Goal: Complete application form

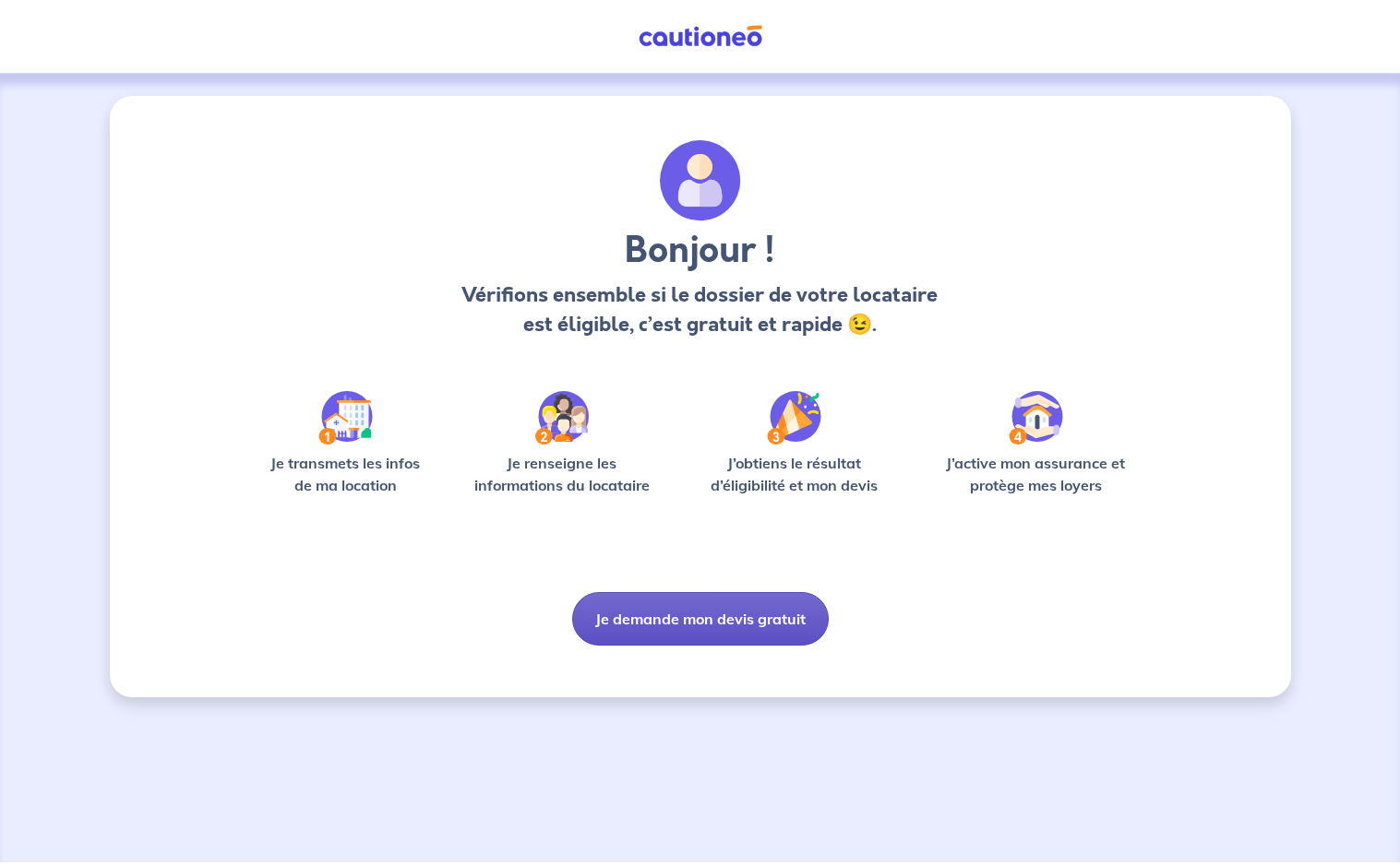
click at [707, 632] on button "Je demande mon devis gratuit" at bounding box center [700, 618] width 256 height 54
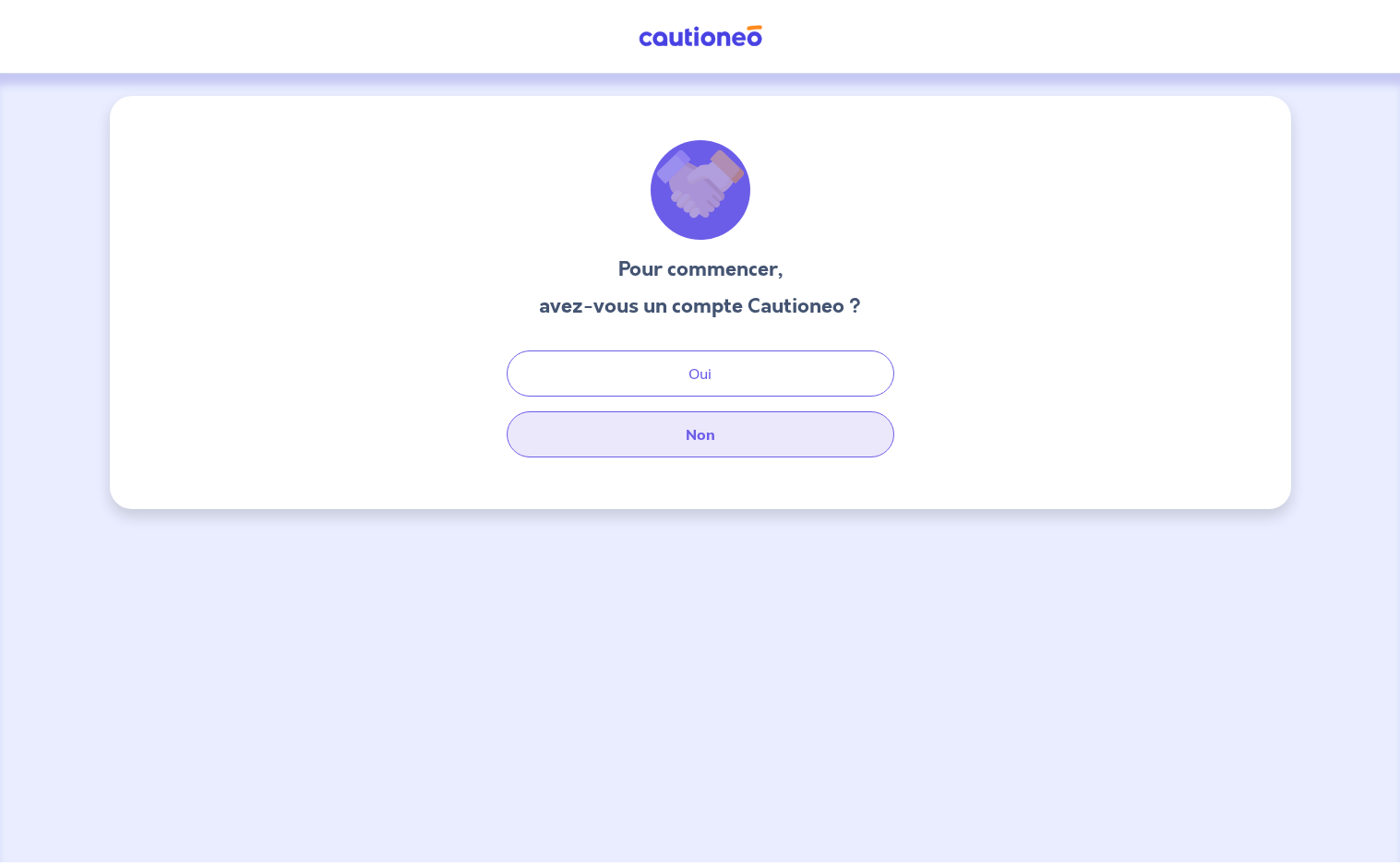
click at [704, 448] on button "Non" at bounding box center [701, 434] width 388 height 46
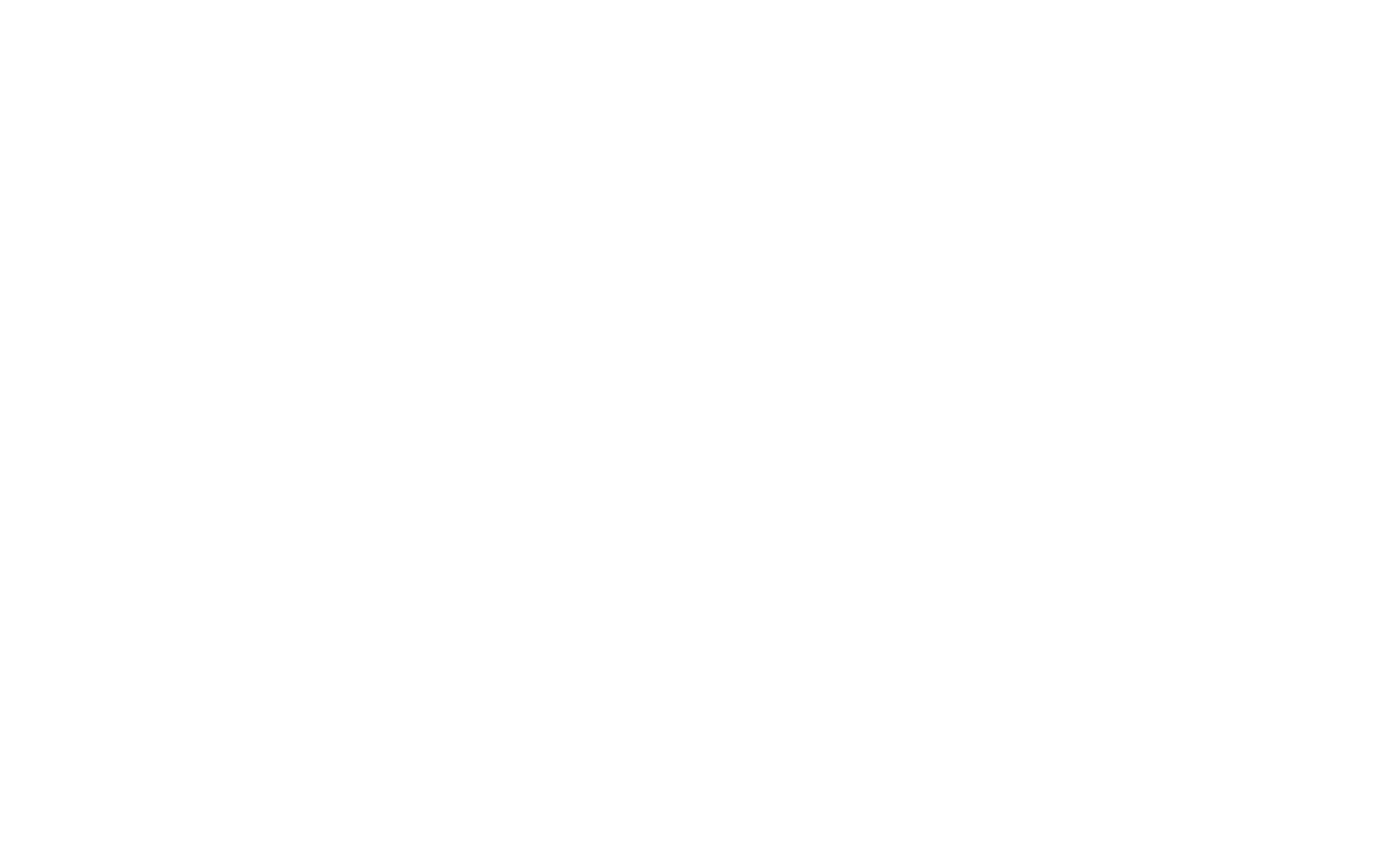
select select "FR"
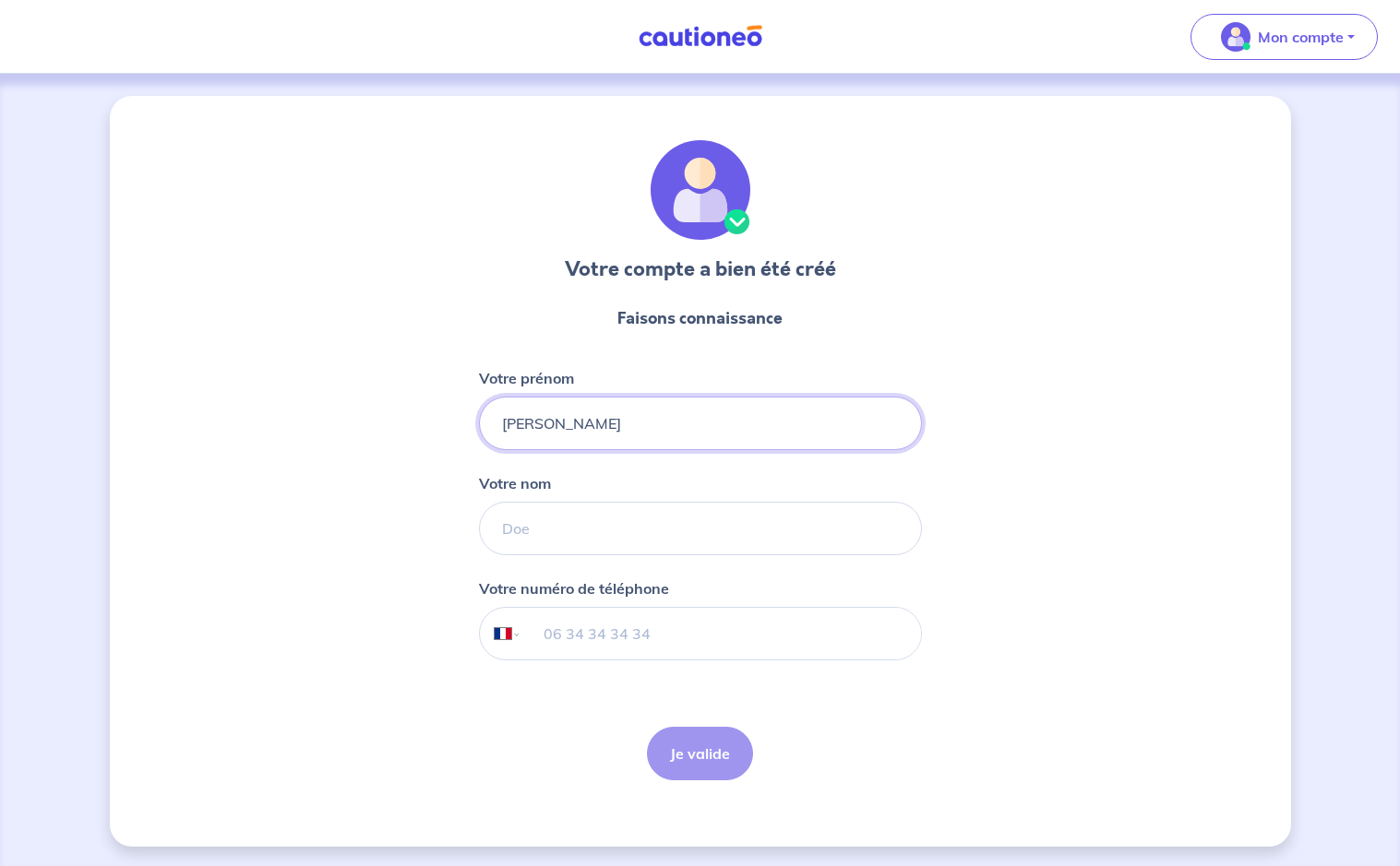
type input "[PERSON_NAME]"
type input "BOULINEAU"
click at [572, 637] on input "tel" at bounding box center [721, 633] width 399 height 52
type input "06 86 65 79 78"
drag, startPoint x: 681, startPoint y: 763, endPoint x: 762, endPoint y: 692, distance: 107.7
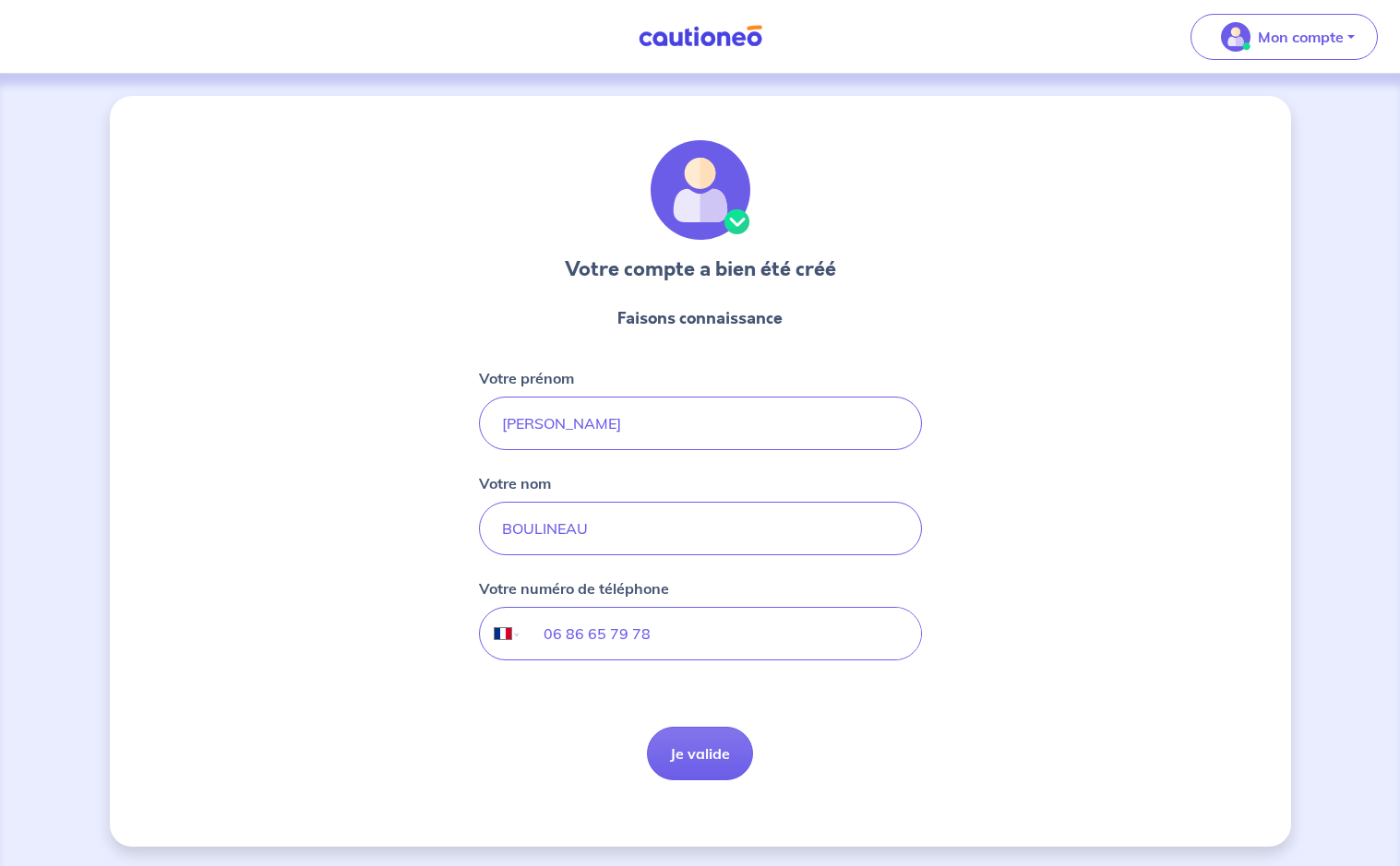
click at [680, 763] on button "Je valide" at bounding box center [700, 753] width 106 height 54
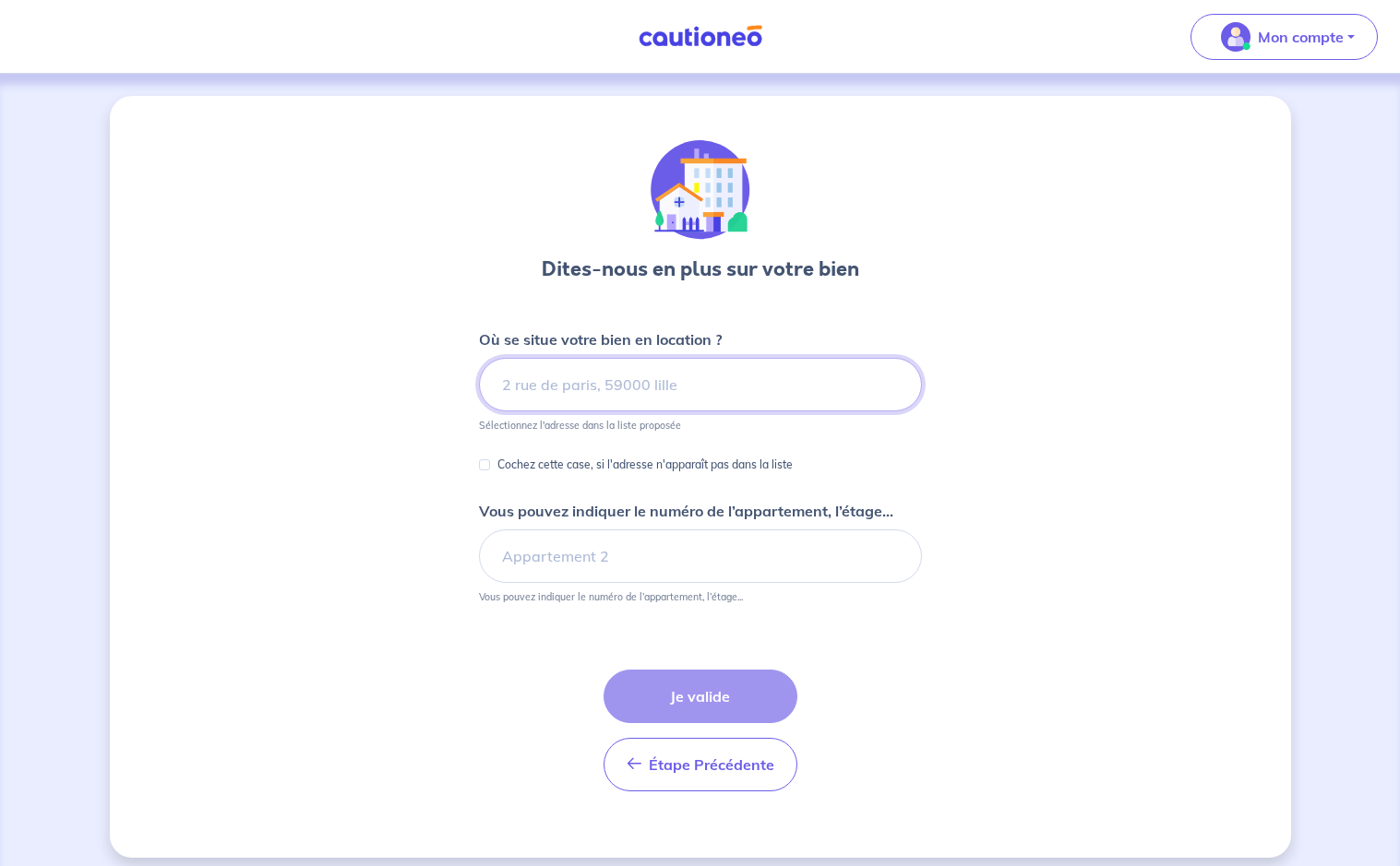
click at [579, 392] on input at bounding box center [700, 385] width 443 height 54
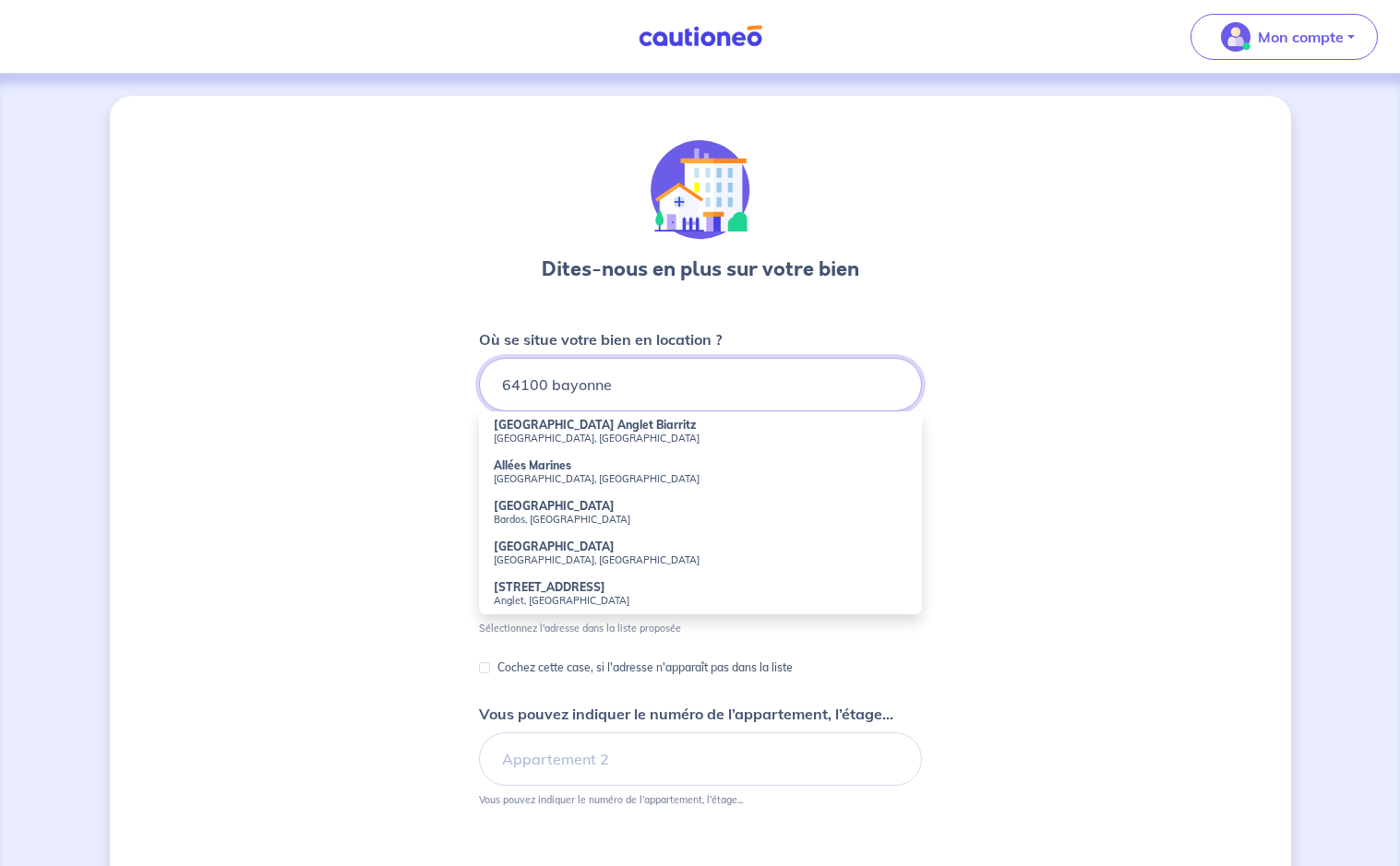
click at [501, 389] on input "64100 bayonne" at bounding box center [700, 385] width 443 height 54
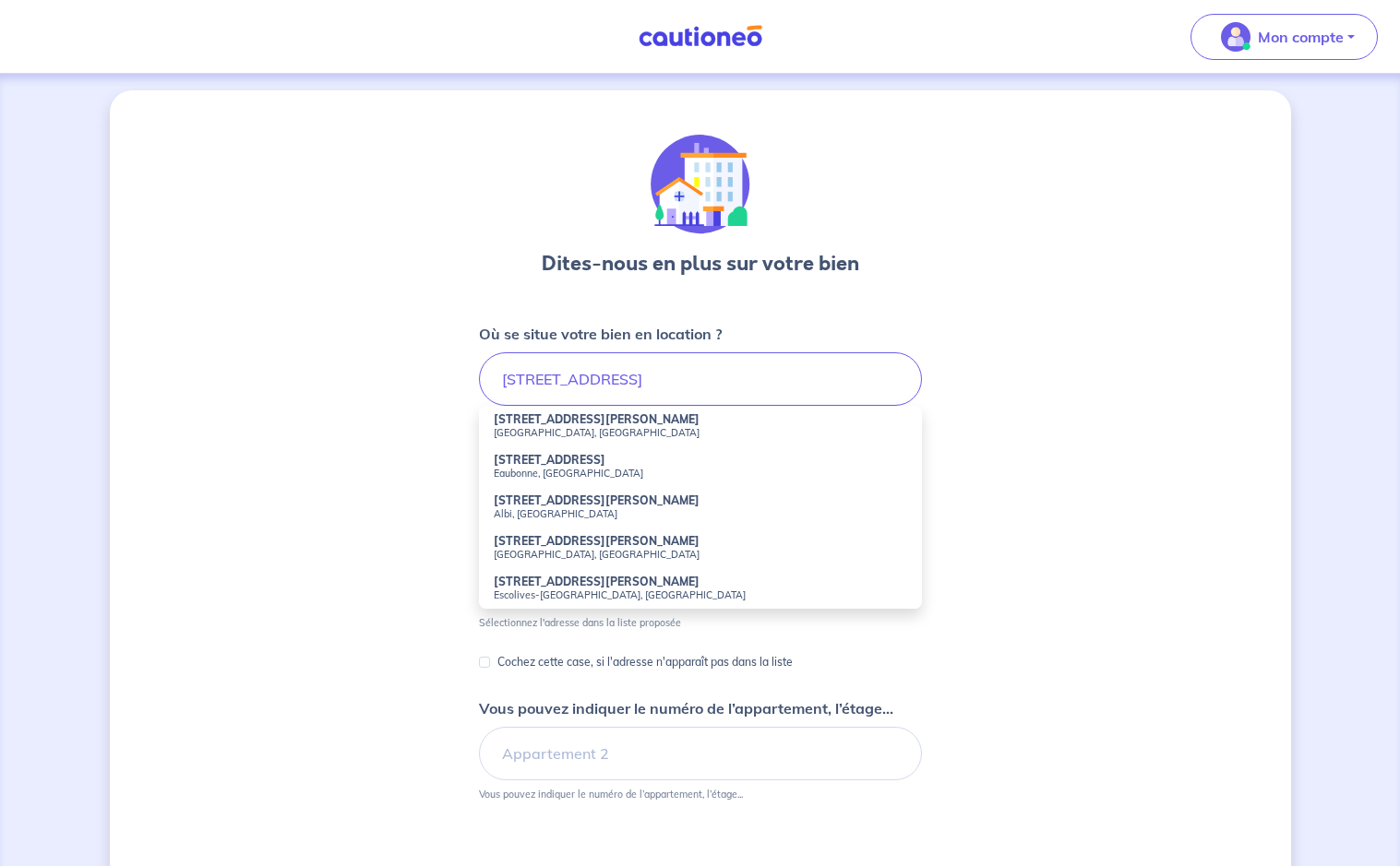
click at [543, 430] on li "[STREET_ADDRESS][PERSON_NAME]" at bounding box center [700, 425] width 443 height 41
type input "[STREET_ADDRESS][PERSON_NAME]"
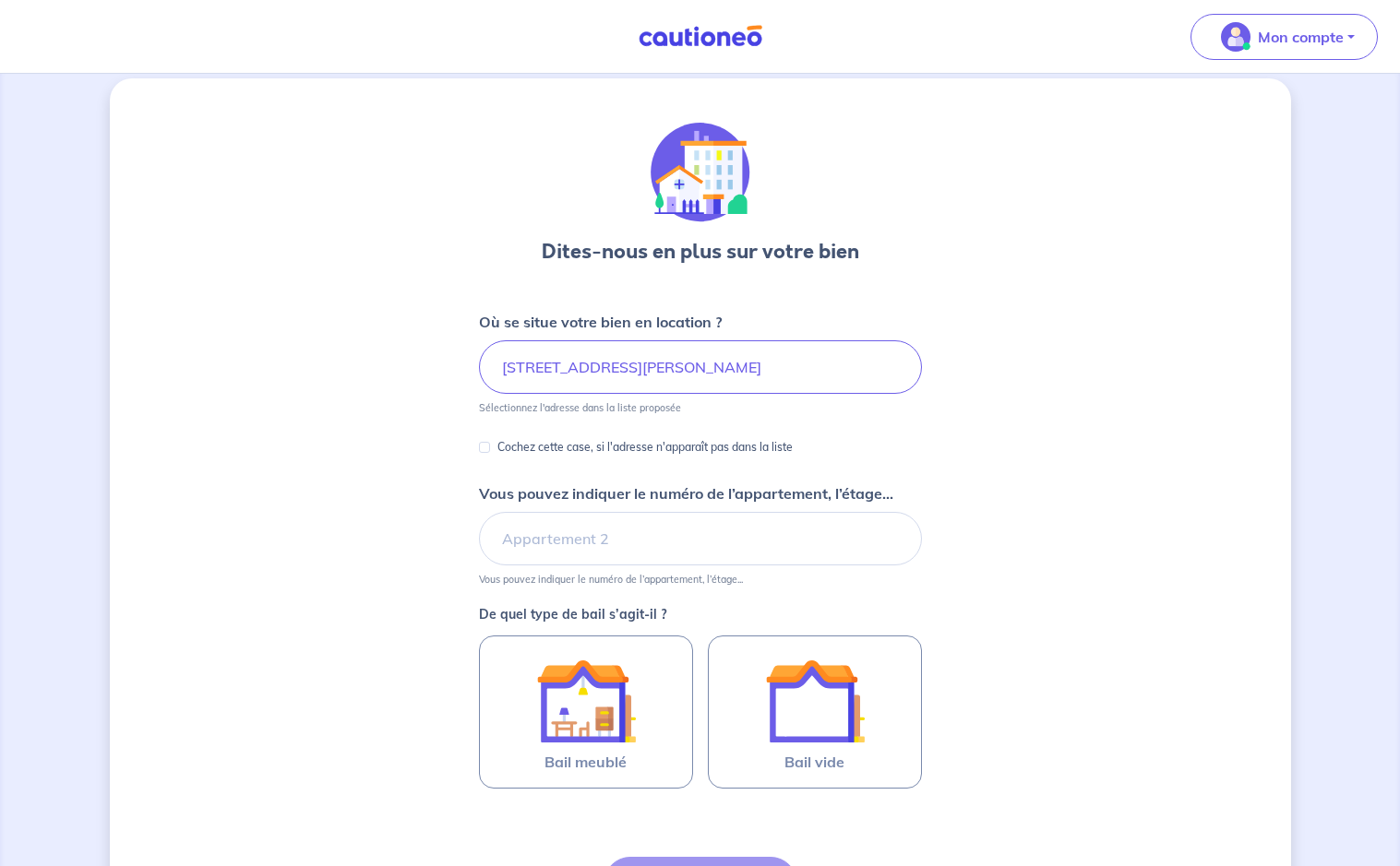
scroll to position [21, 0]
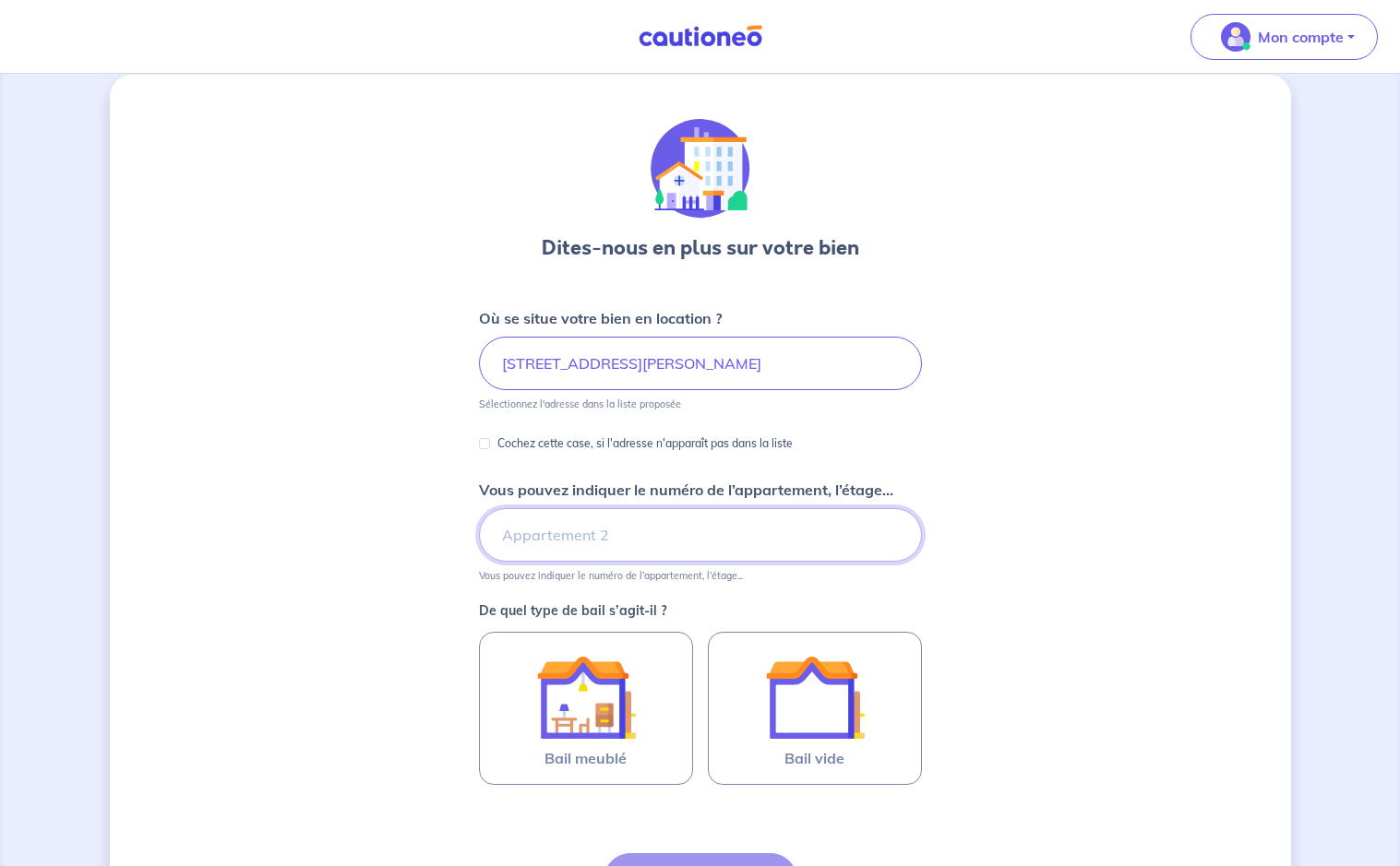
click at [513, 545] on input "Vous pouvez indiquer le numéro de l’appartement, l’étage..." at bounding box center [700, 535] width 443 height 54
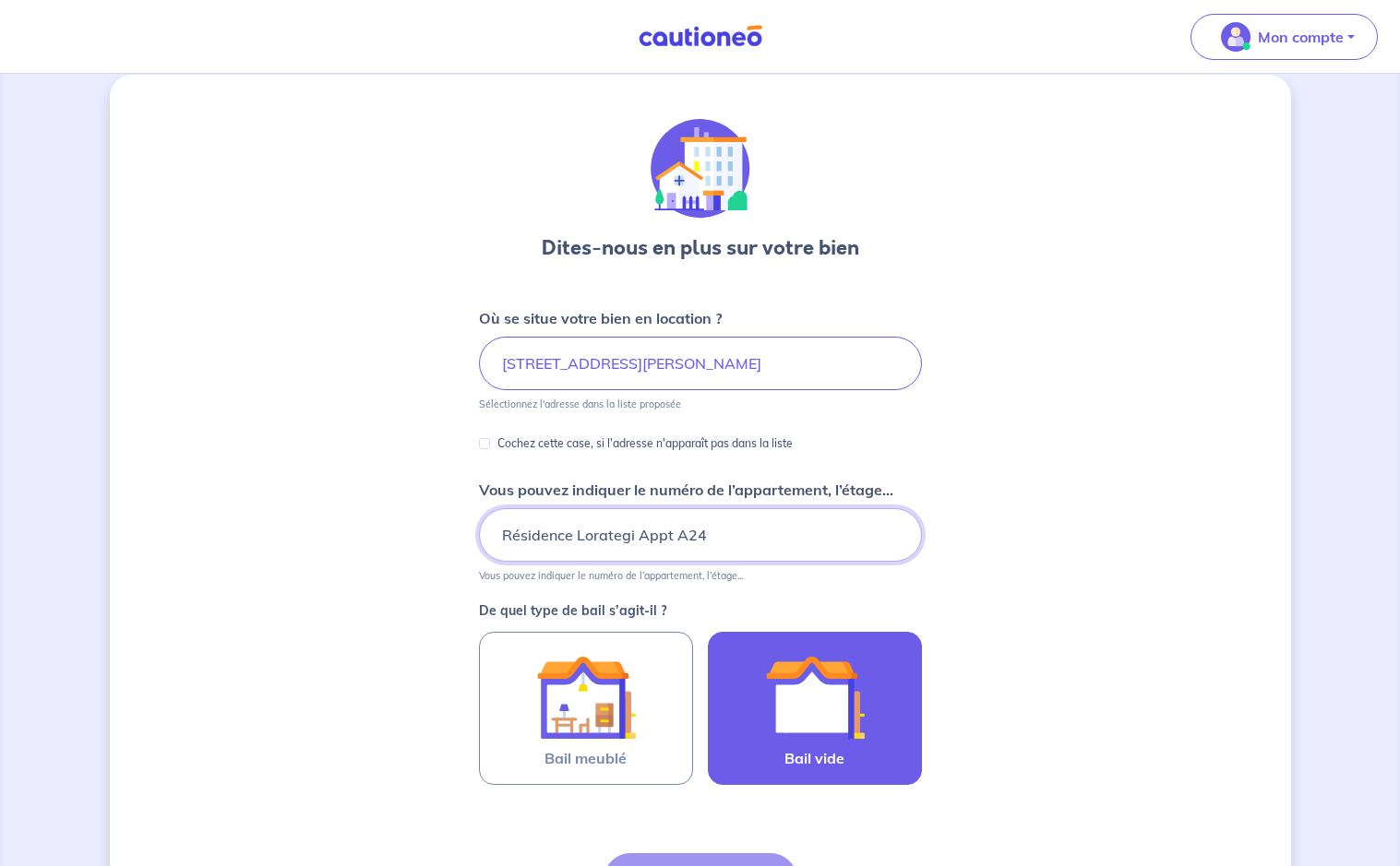
type input "Résidence Lorategi Appt A24"
click at [810, 709] on img at bounding box center [814, 697] width 99 height 99
click at [0, 0] on input "Bail vide" at bounding box center [0, 0] width 0 height 0
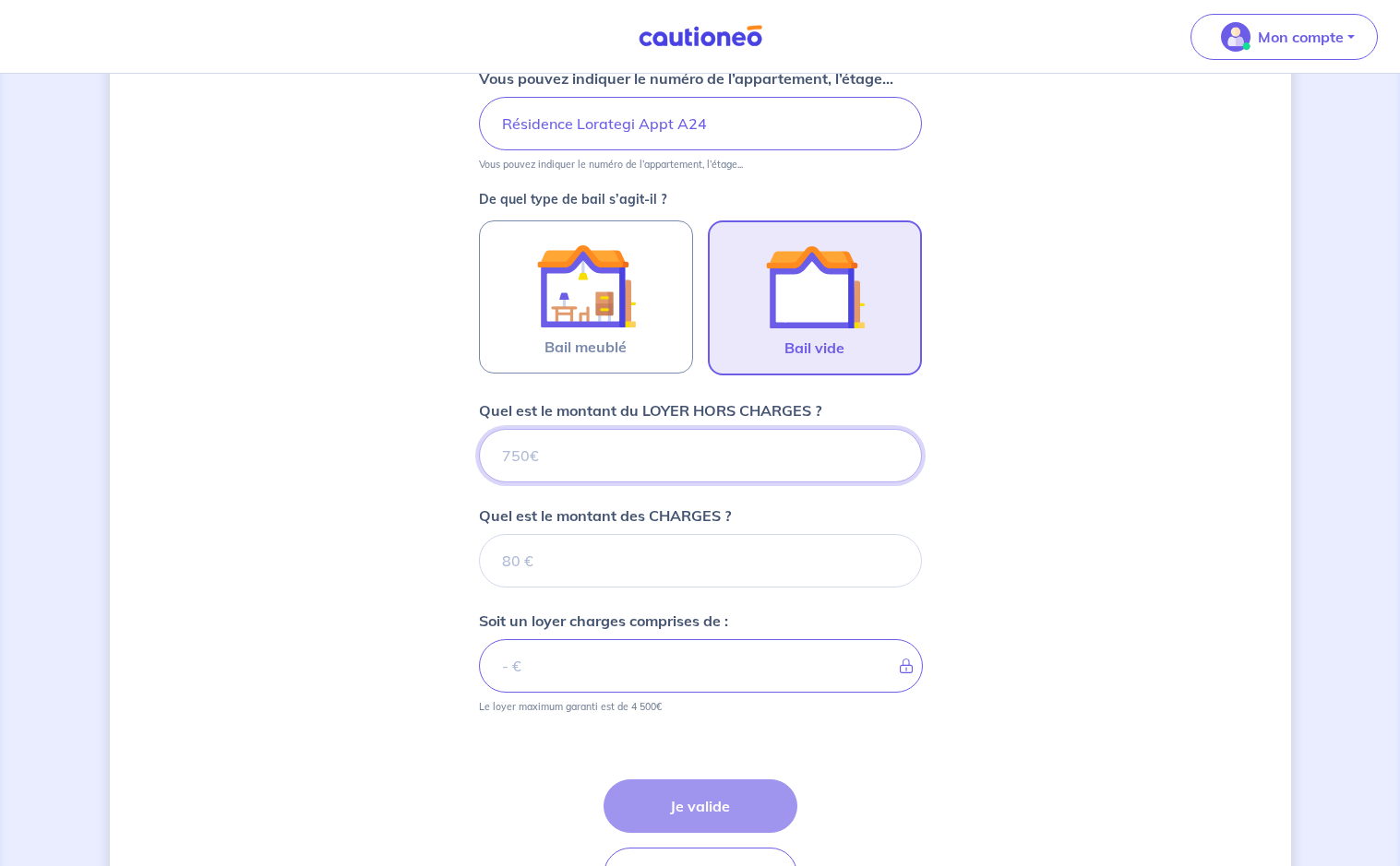
scroll to position [459, 0]
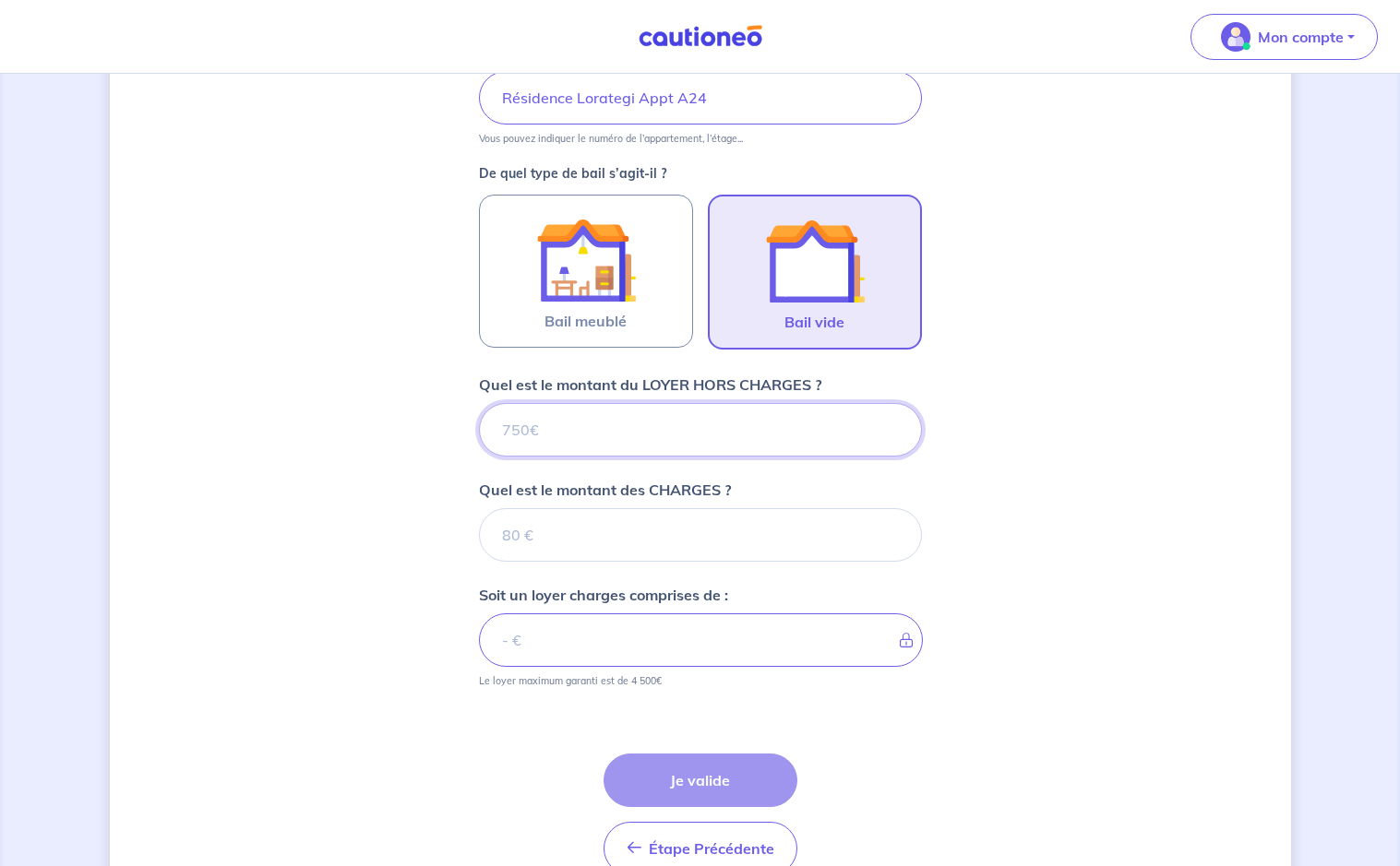
type input "5"
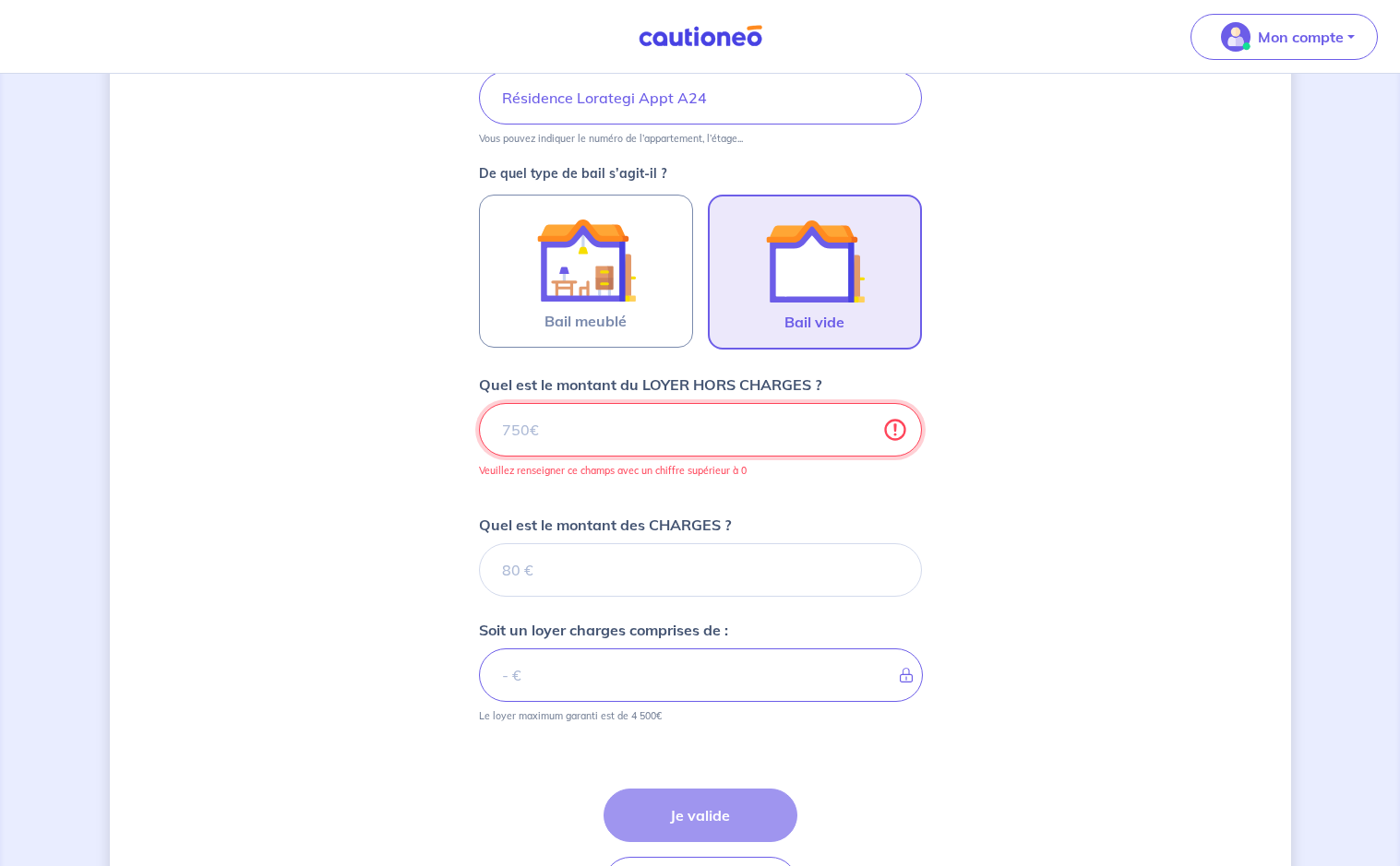
type input "5"
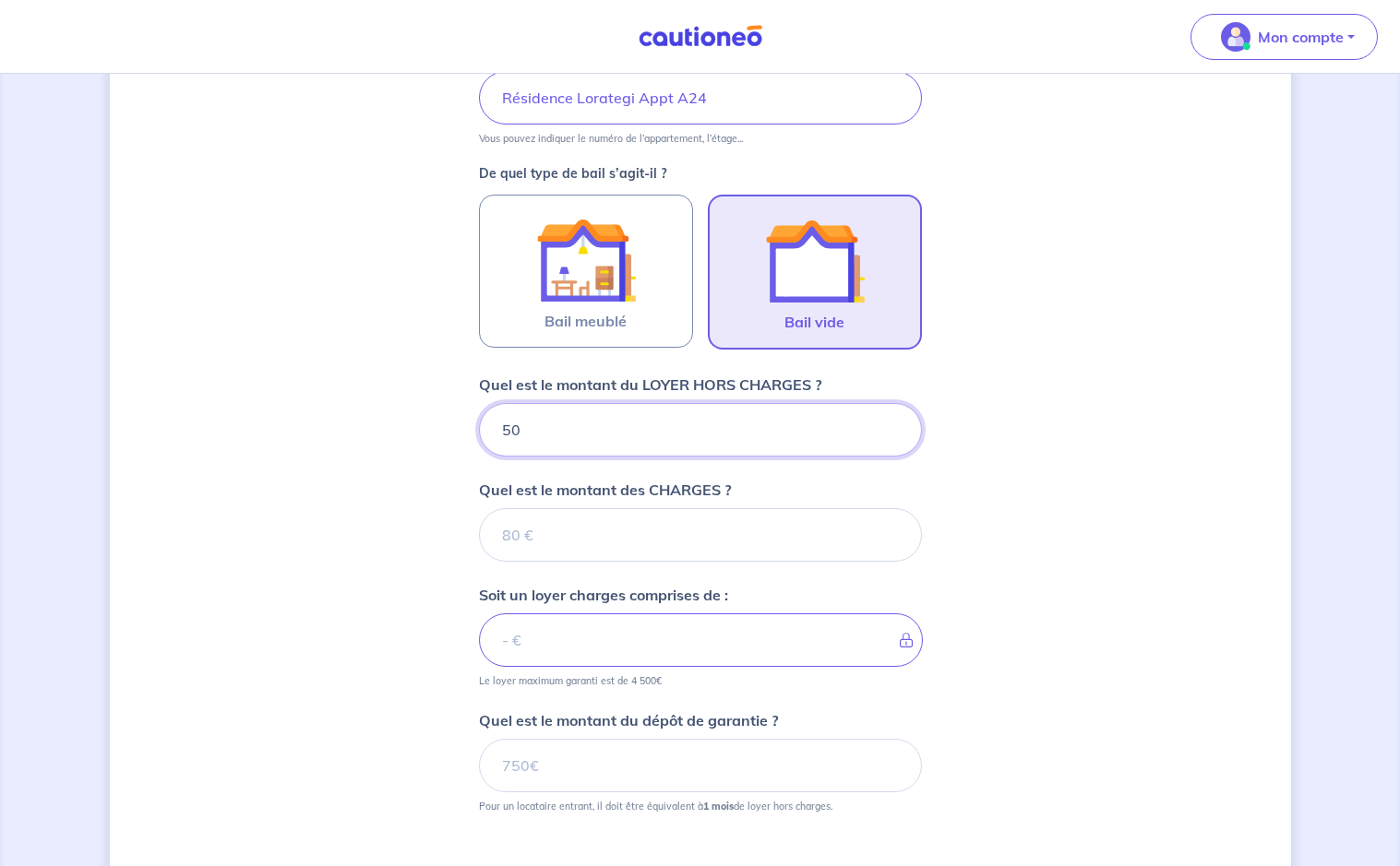
type input "500"
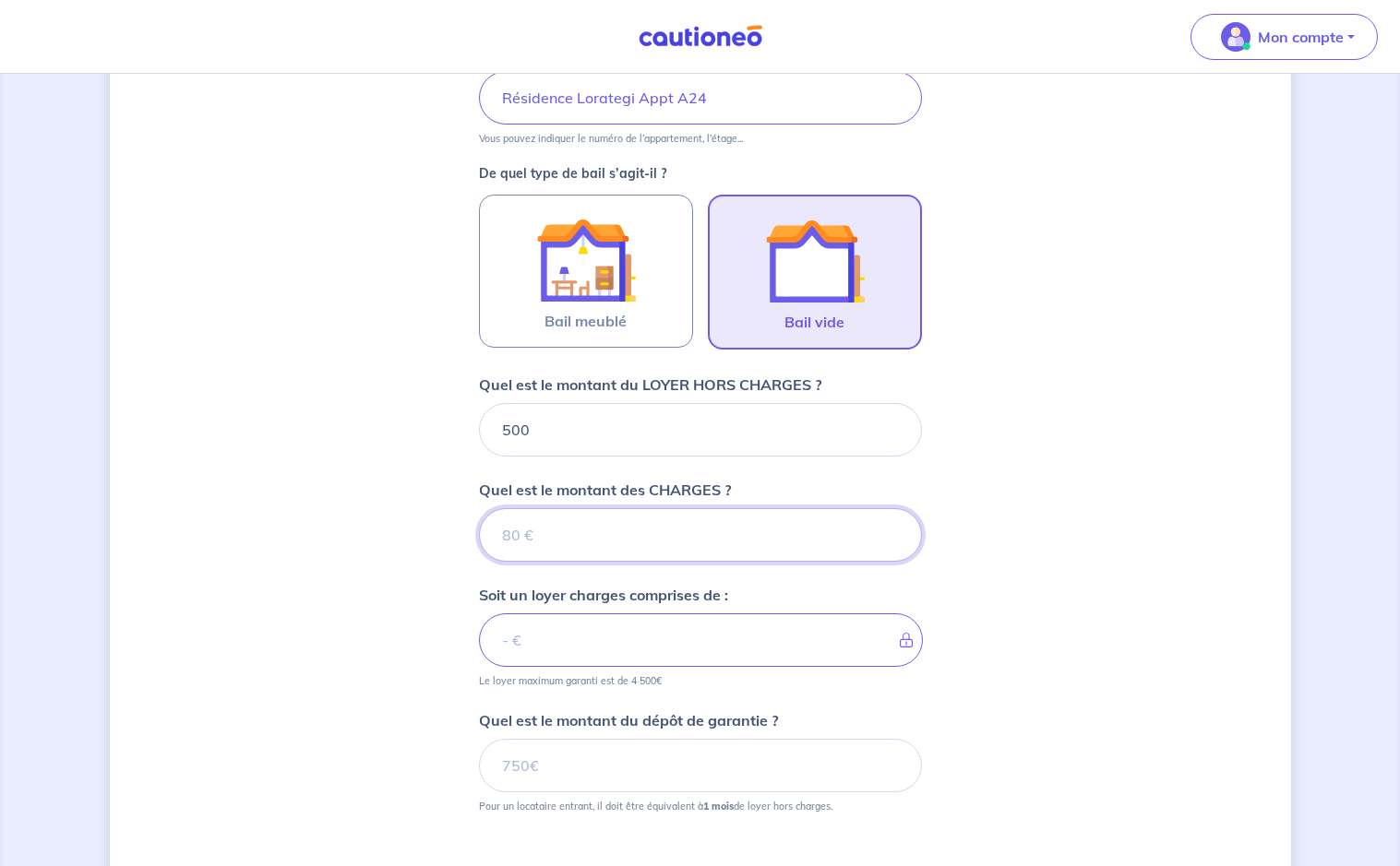
click at [501, 533] on input "Quel est le montant des CHARGES ?" at bounding box center [700, 535] width 443 height 54
type input "7"
type input "507"
type input "76"
type input "576"
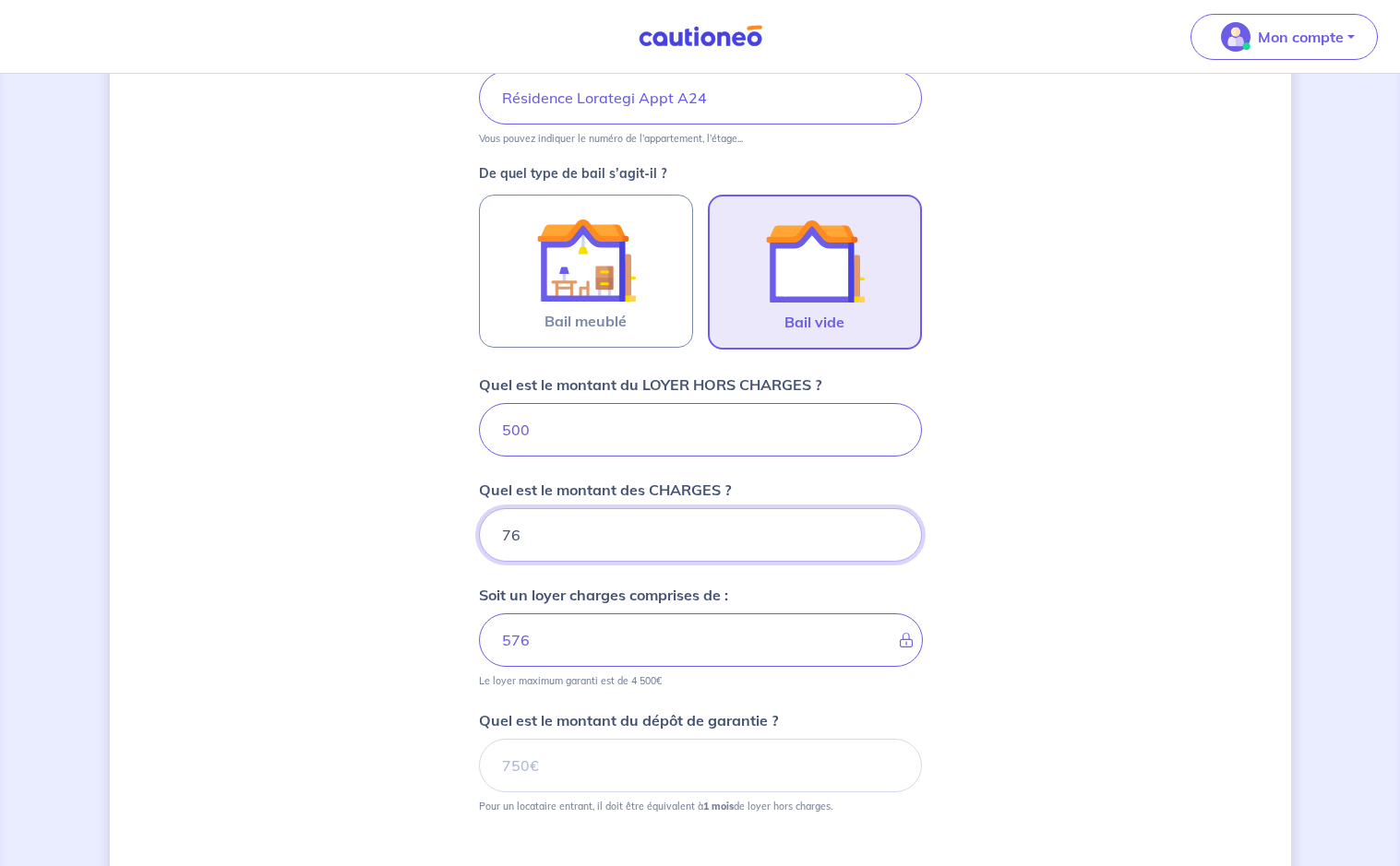
type input "76"
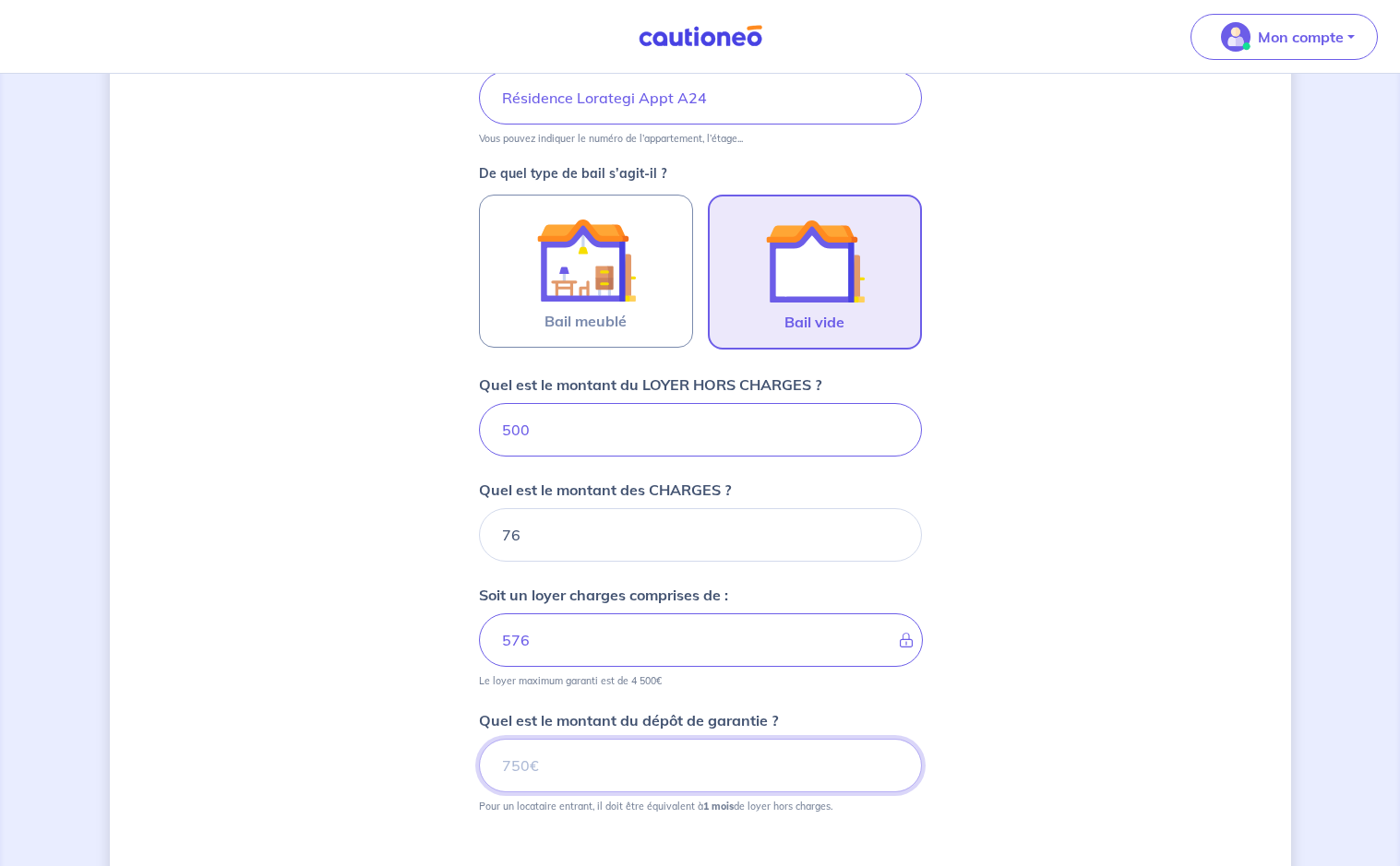
click at [517, 764] on input "Quel est le montant du dépôt de garantie ?" at bounding box center [700, 766] width 443 height 54
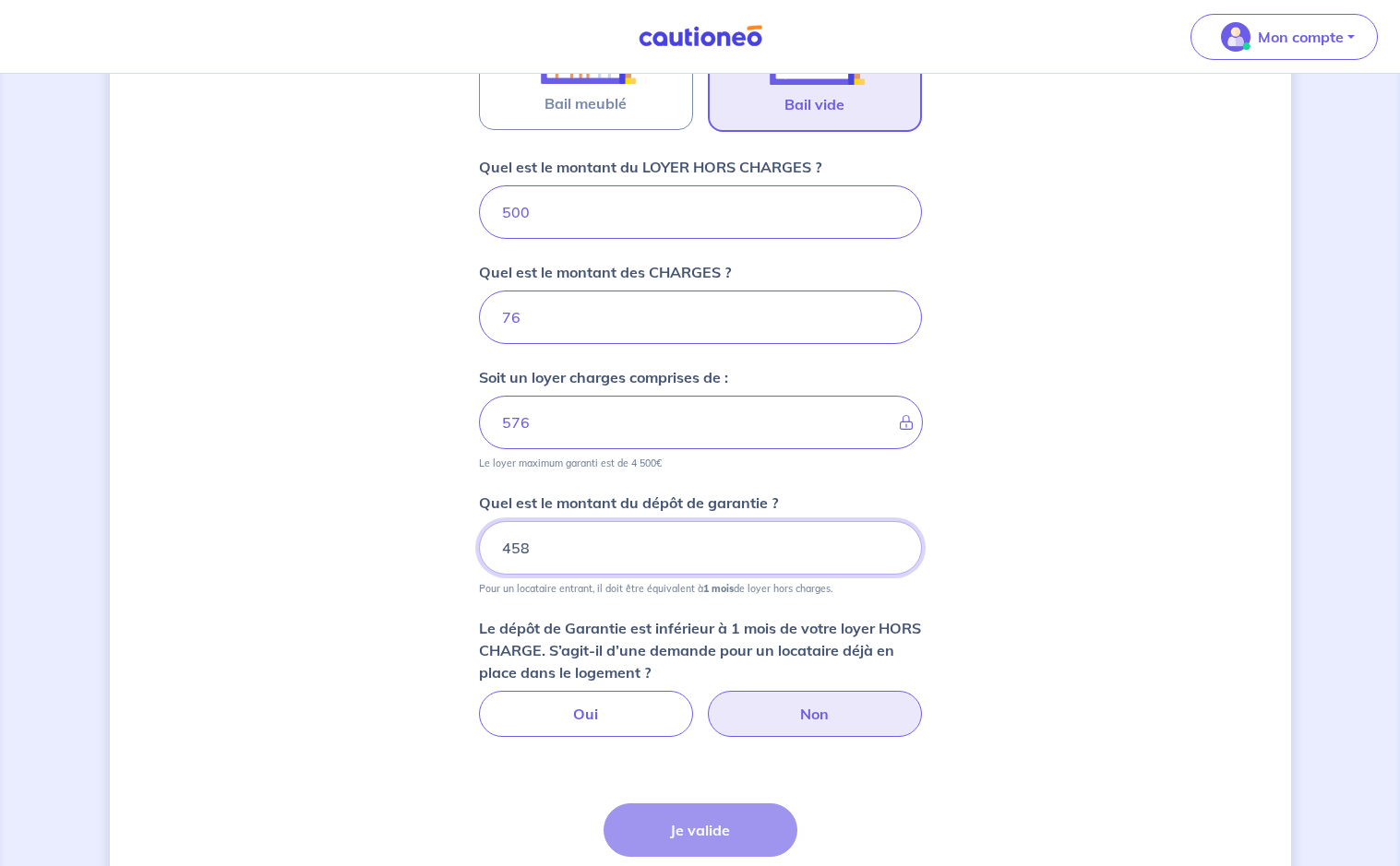
scroll to position [686, 0]
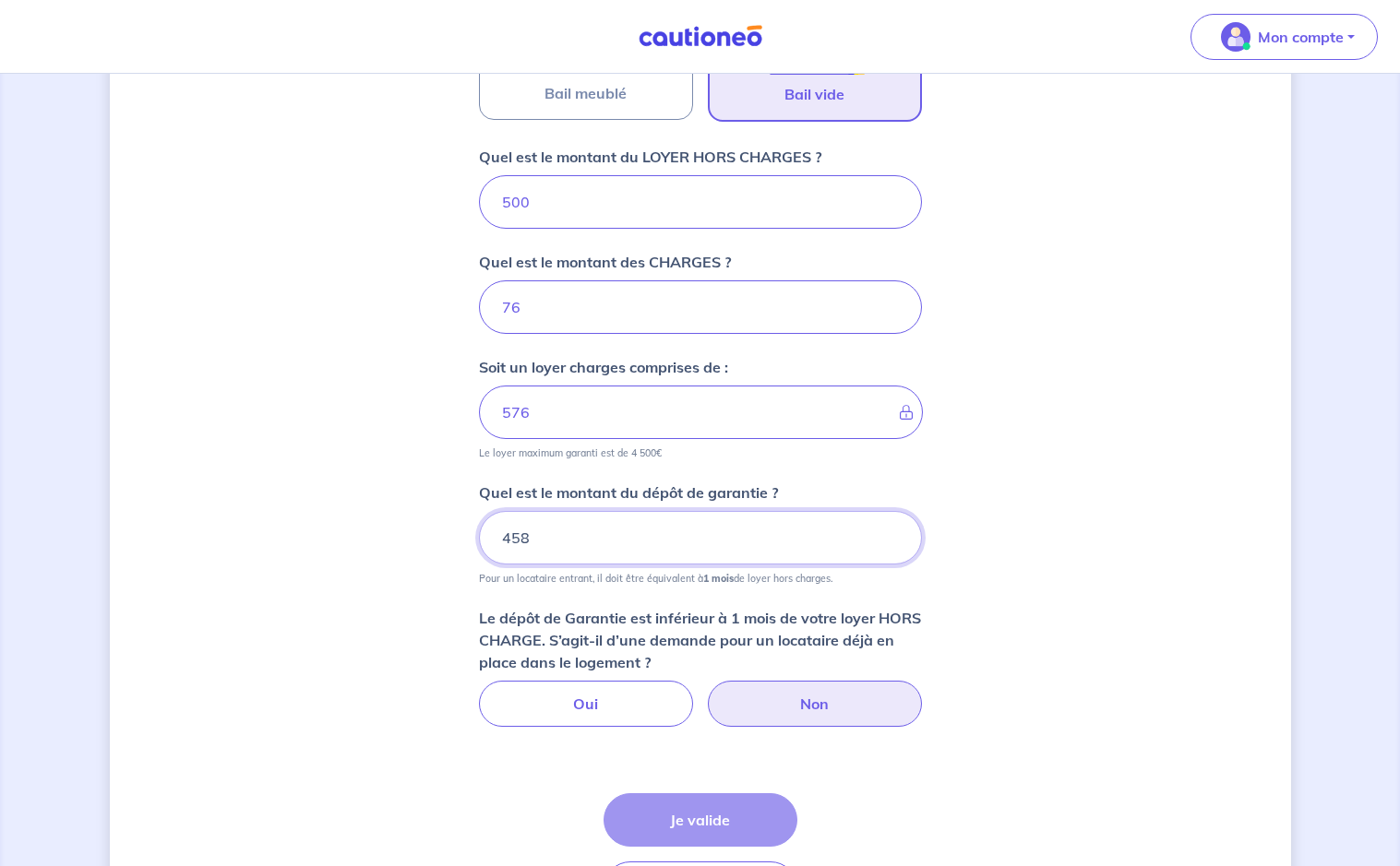
type input "458"
click at [762, 702] on label "Non" at bounding box center [814, 703] width 214 height 46
click at [707, 693] on input "Non" at bounding box center [700, 686] width 12 height 12
radio input "true"
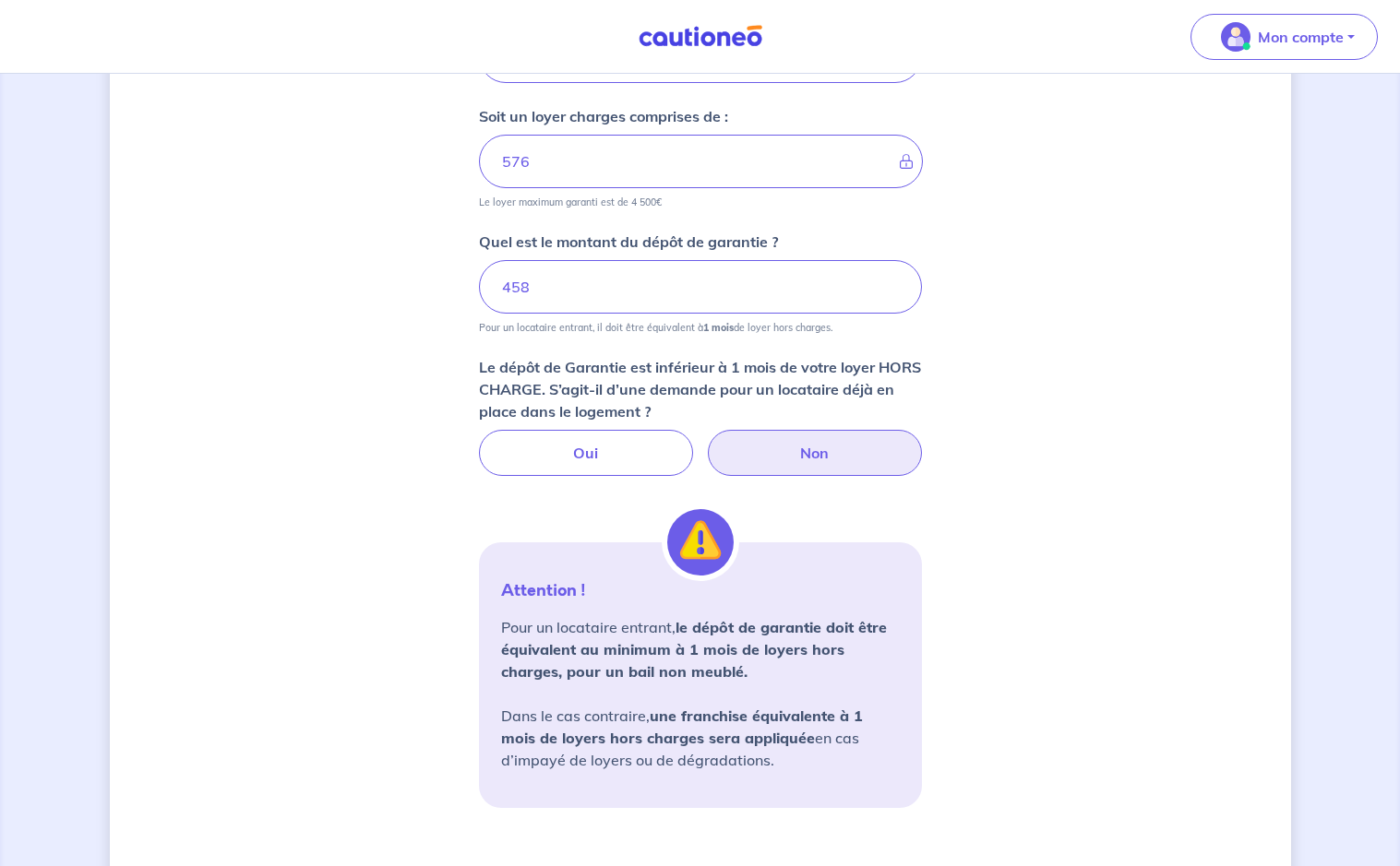
scroll to position [941, 0]
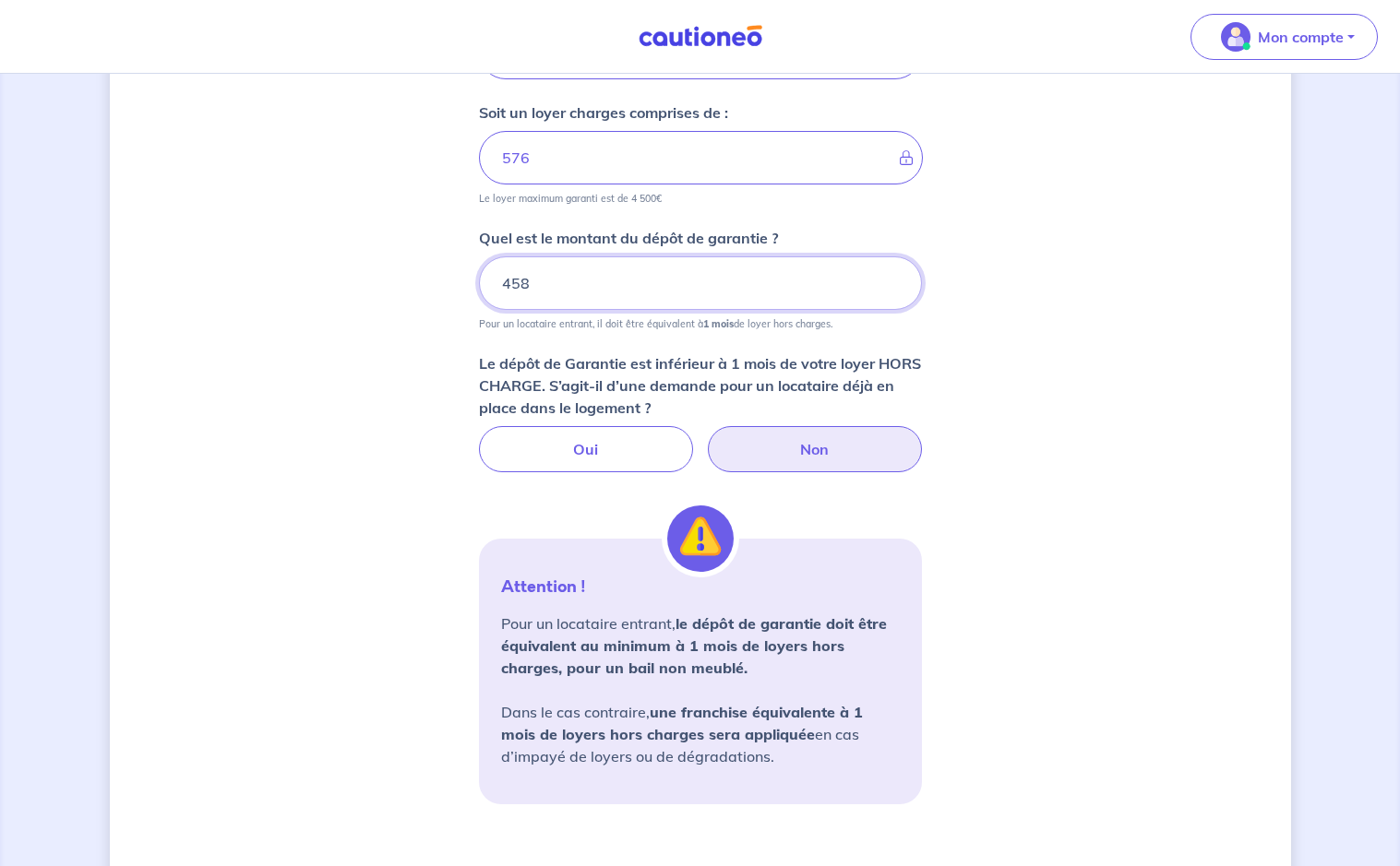
click at [529, 282] on input "458" at bounding box center [700, 283] width 443 height 54
type input "4"
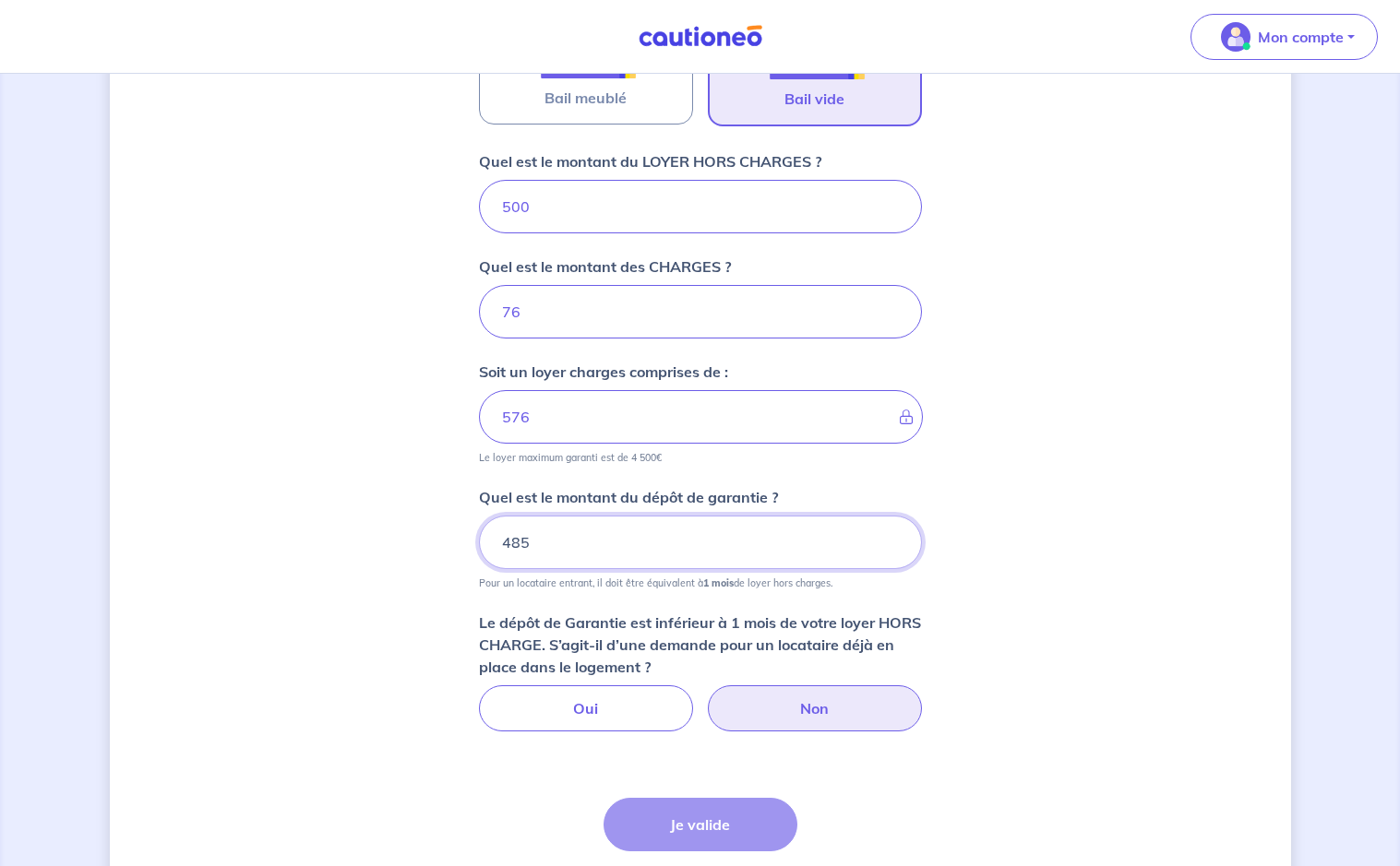
type input "485"
click at [765, 718] on label "Non" at bounding box center [814, 708] width 214 height 46
click at [707, 698] on input "Non" at bounding box center [700, 691] width 12 height 12
radio input "true"
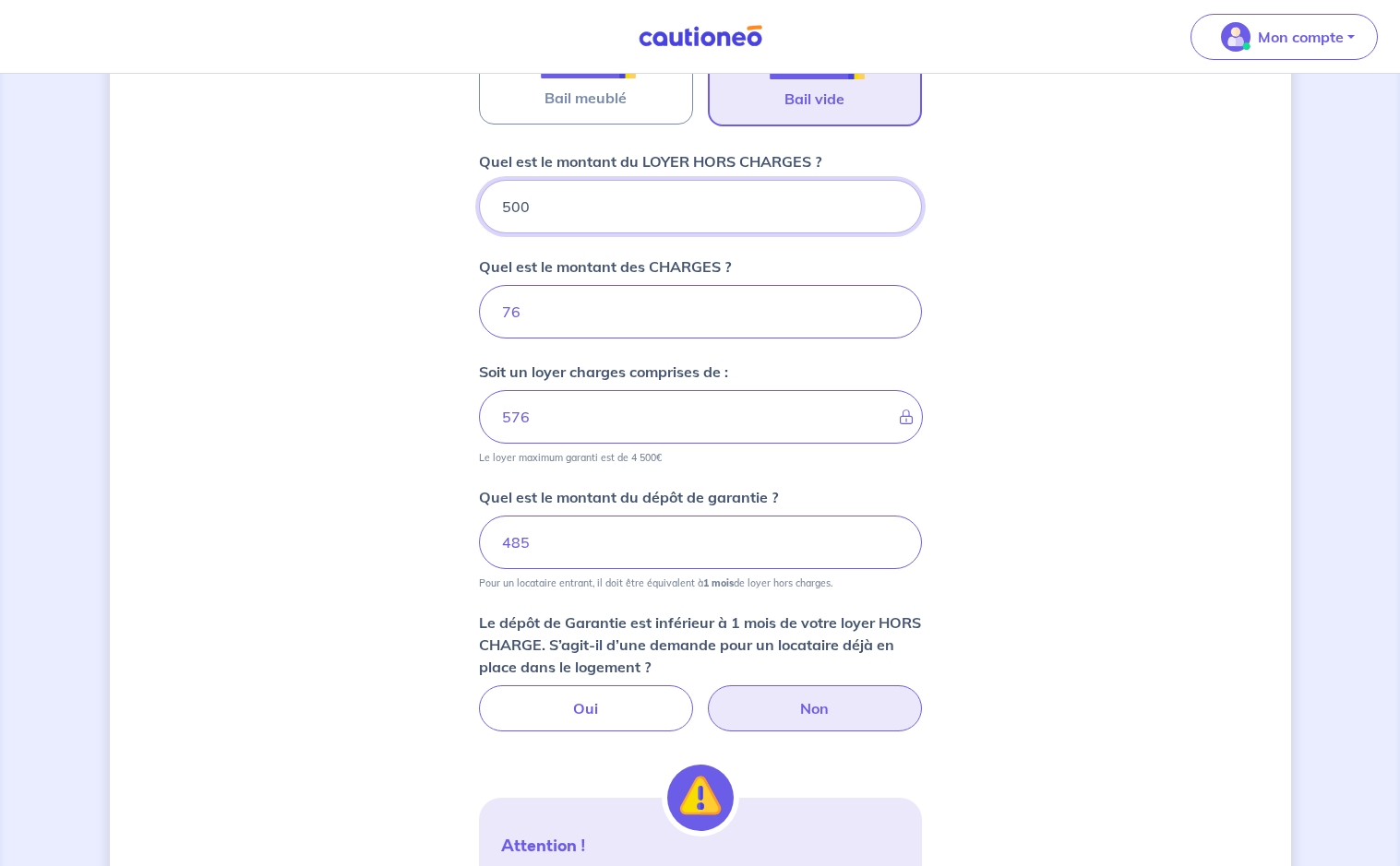
click at [529, 203] on input "500" at bounding box center [700, 206] width 443 height 54
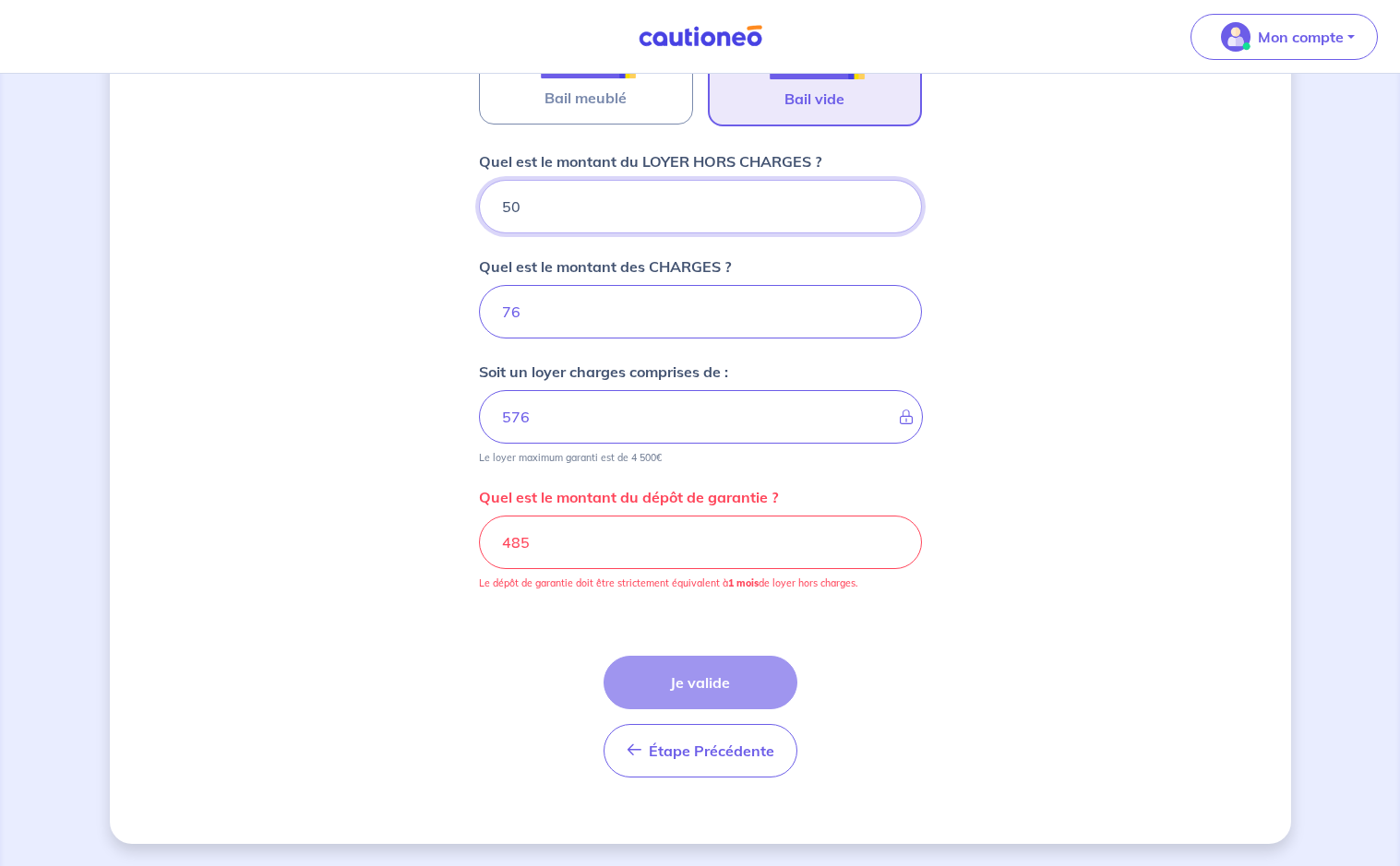
type input "5"
type input "81"
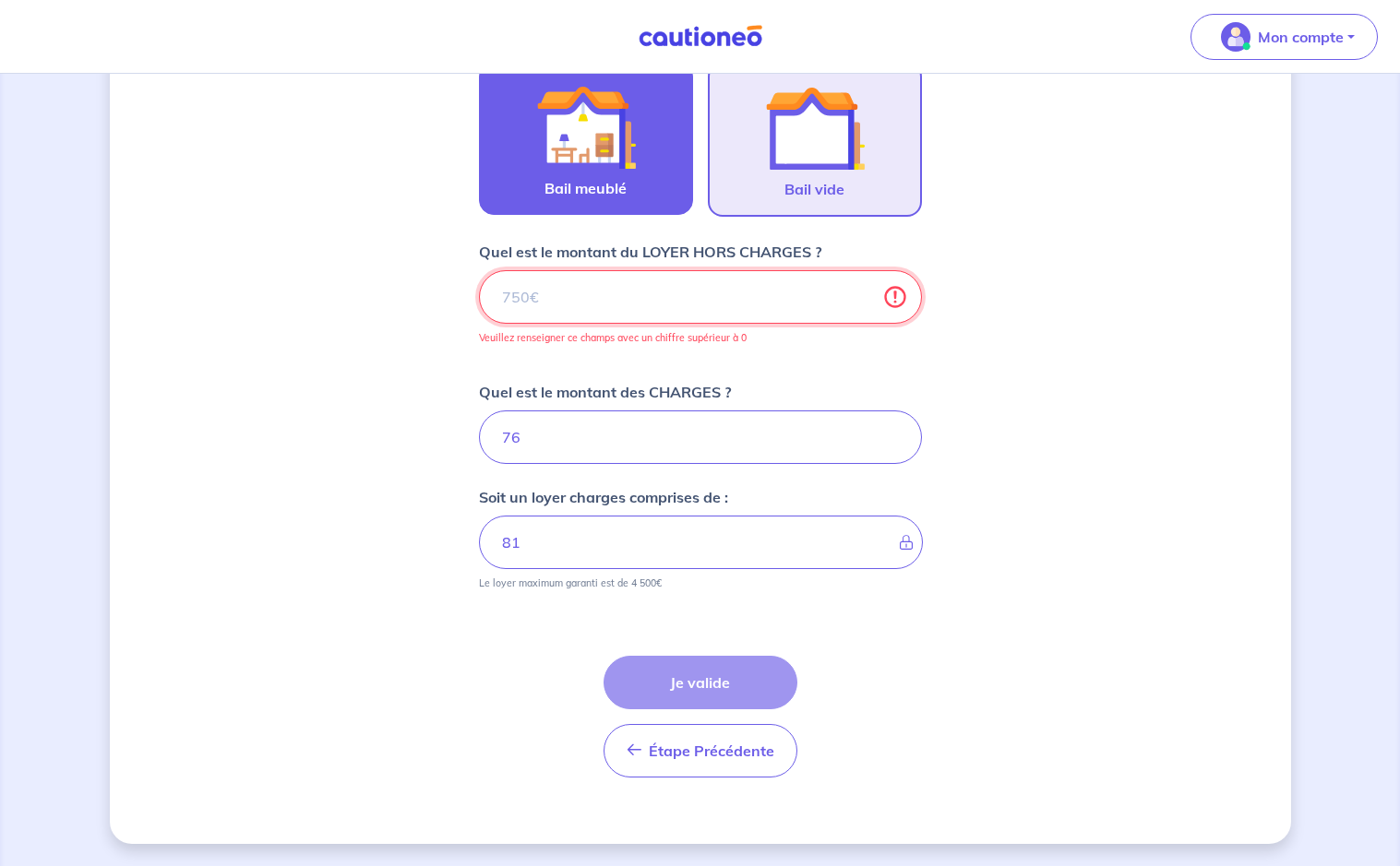
type input "76"
type input "4"
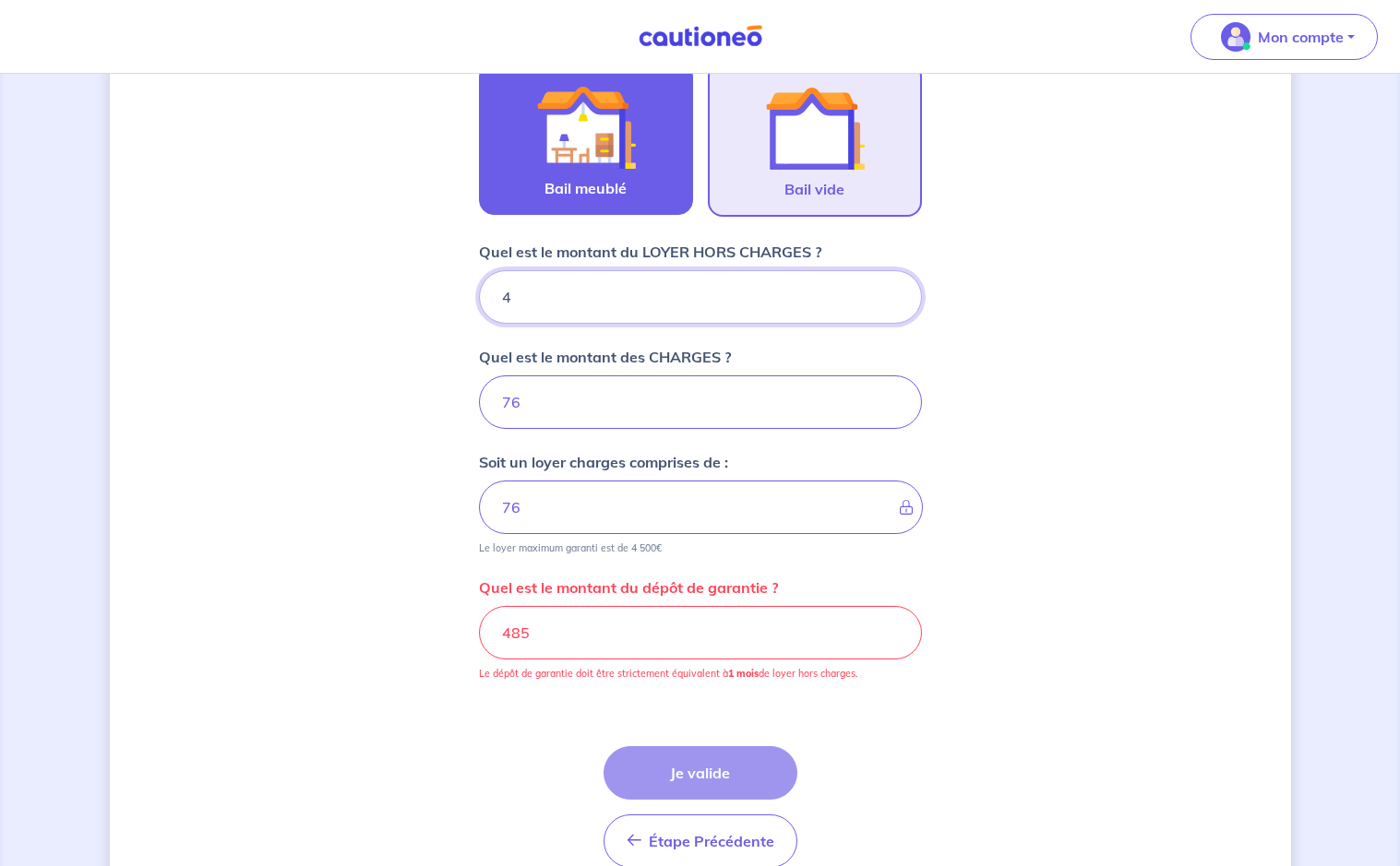
type input "80"
type input "485"
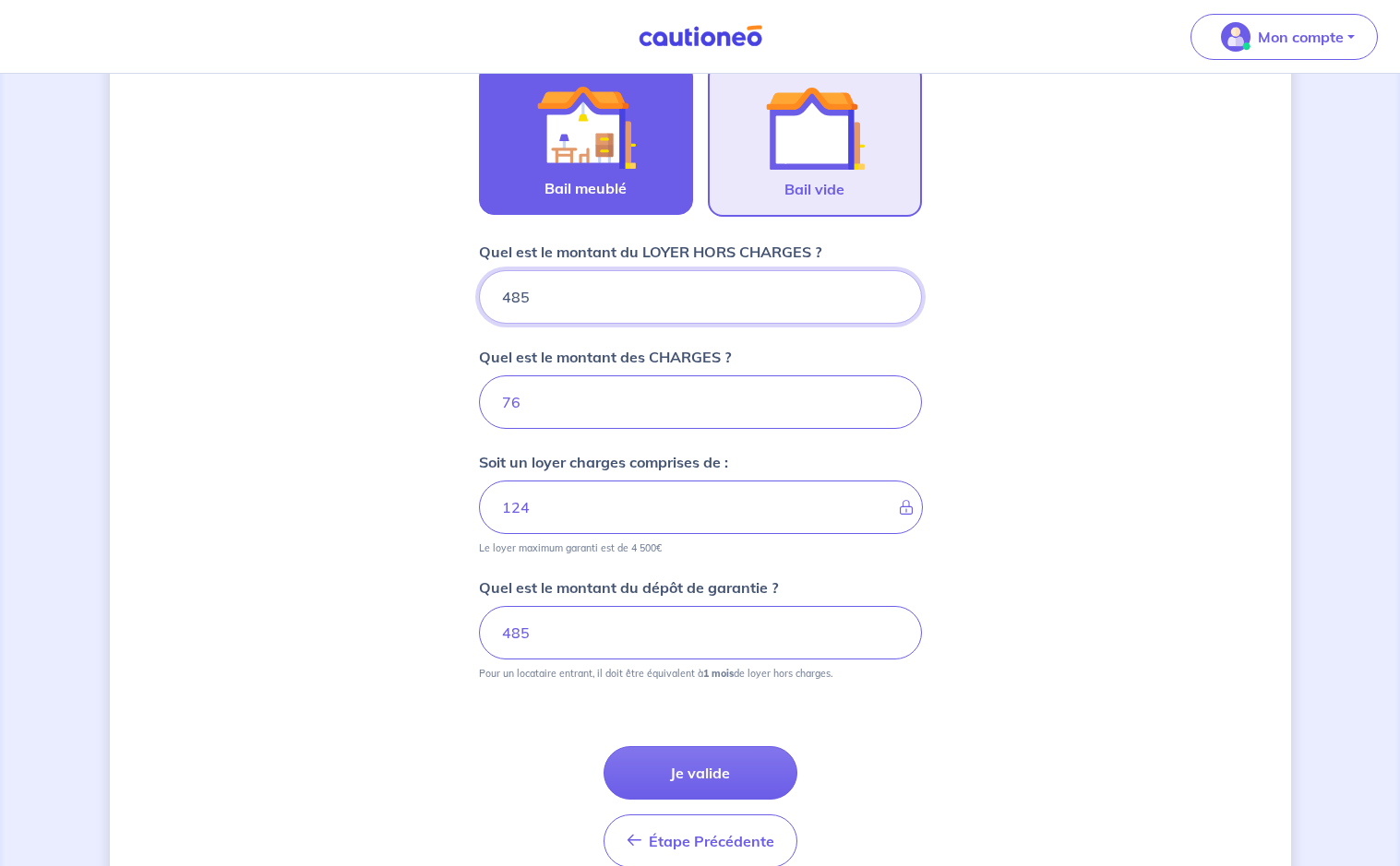
type input "561"
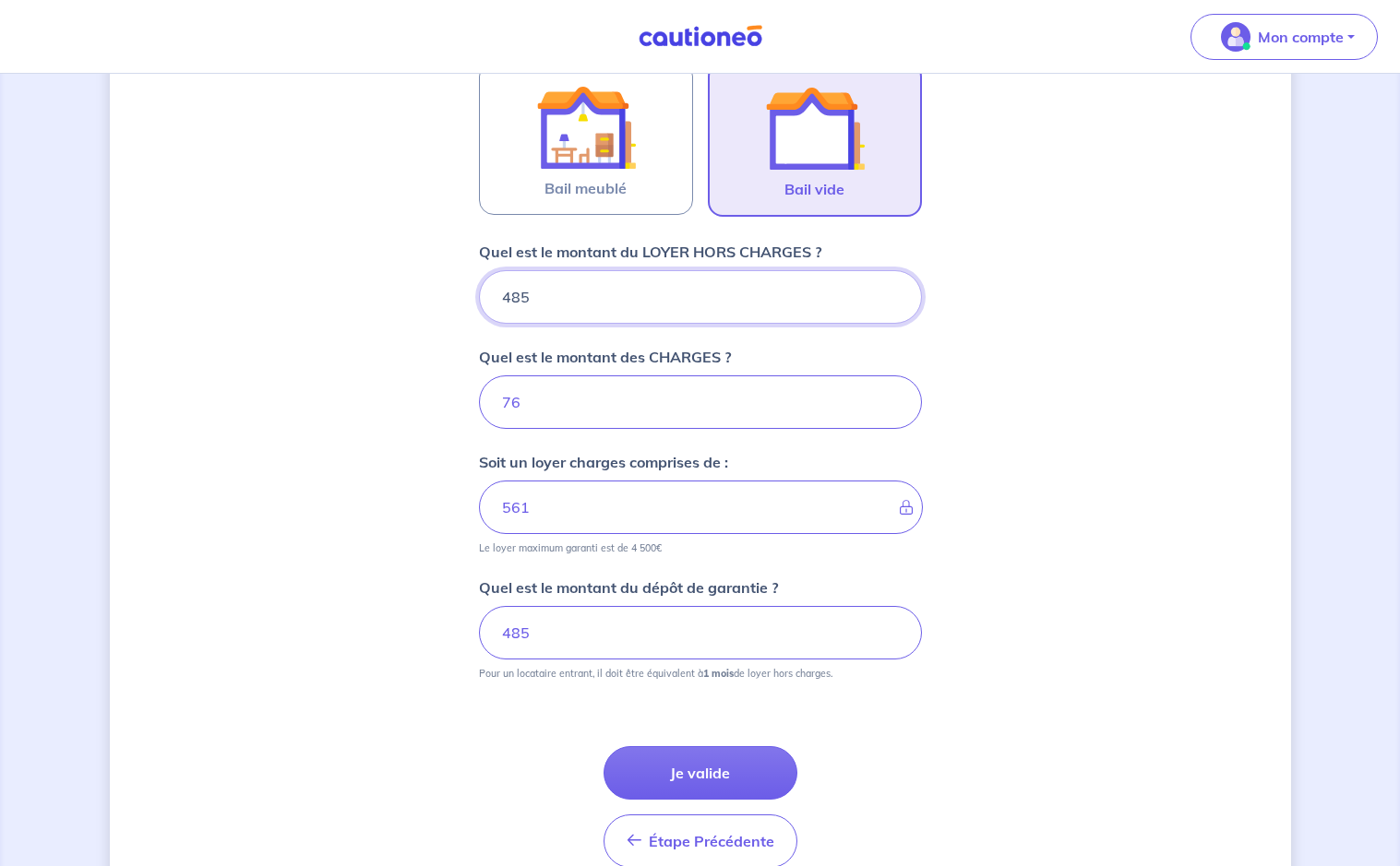
type input "485"
click at [536, 399] on input "76" at bounding box center [700, 402] width 443 height 54
type input "7"
type input "485"
type input "1"
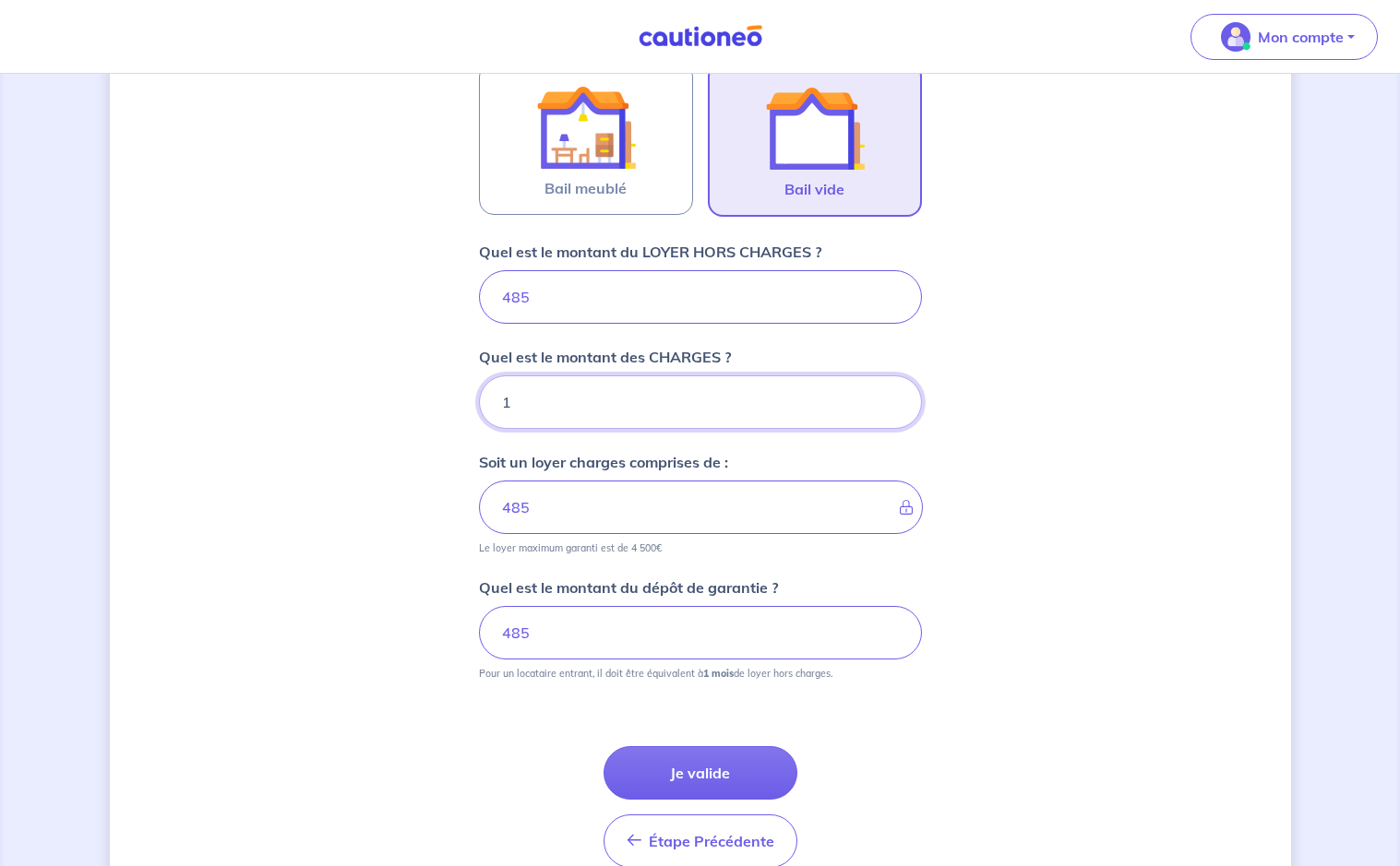
type input "486"
type input "100"
type input "585"
type input "1"
type input "495"
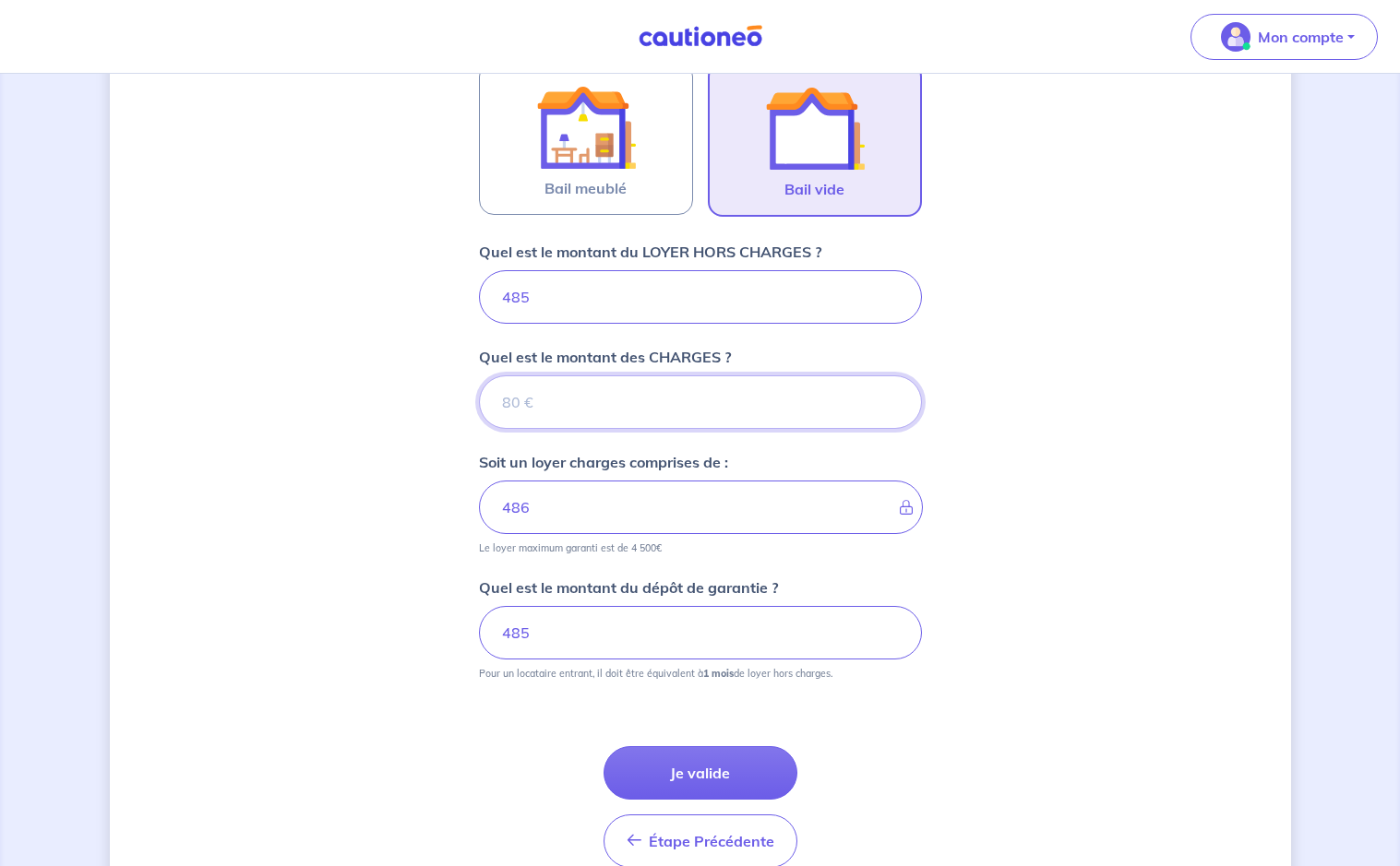
type input "485"
type input "91"
type input "576"
type input "91"
click at [669, 781] on button "Je valide" at bounding box center [700, 772] width 194 height 54
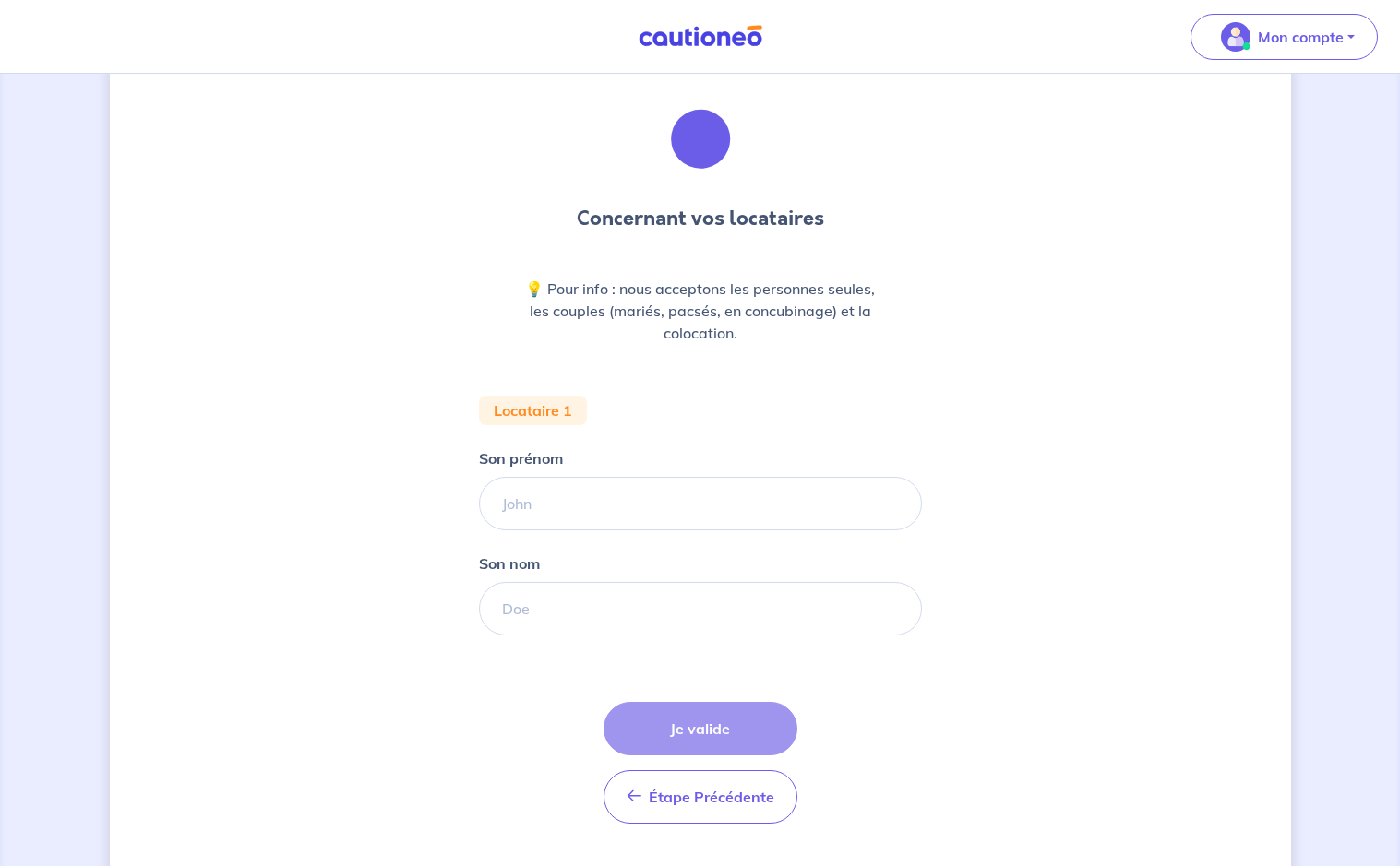
scroll to position [61, 0]
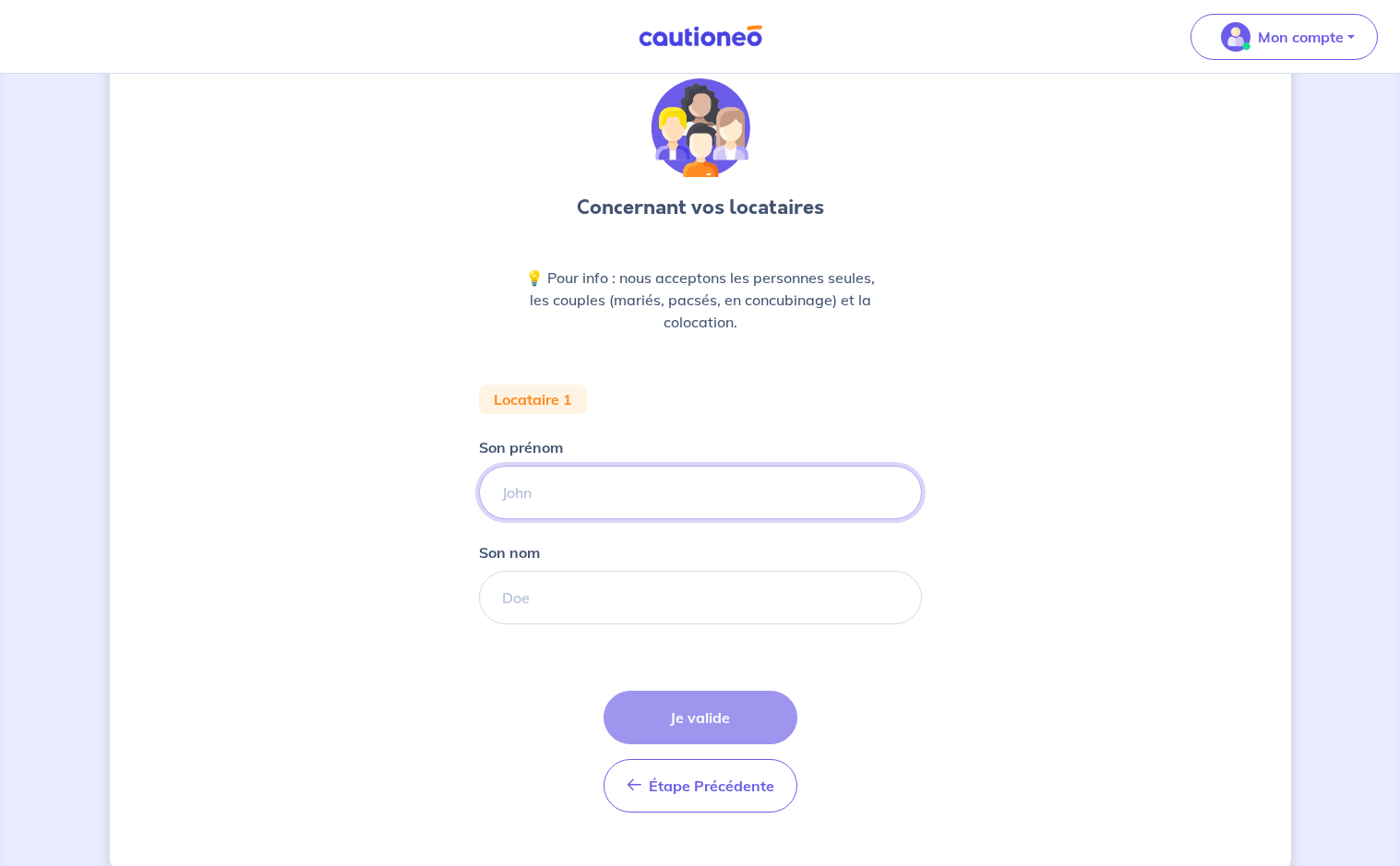
click at [558, 504] on input "Son prénom" at bounding box center [700, 493] width 443 height 54
type input "Magalie"
click at [533, 605] on input "Son nom" at bounding box center [700, 598] width 443 height 54
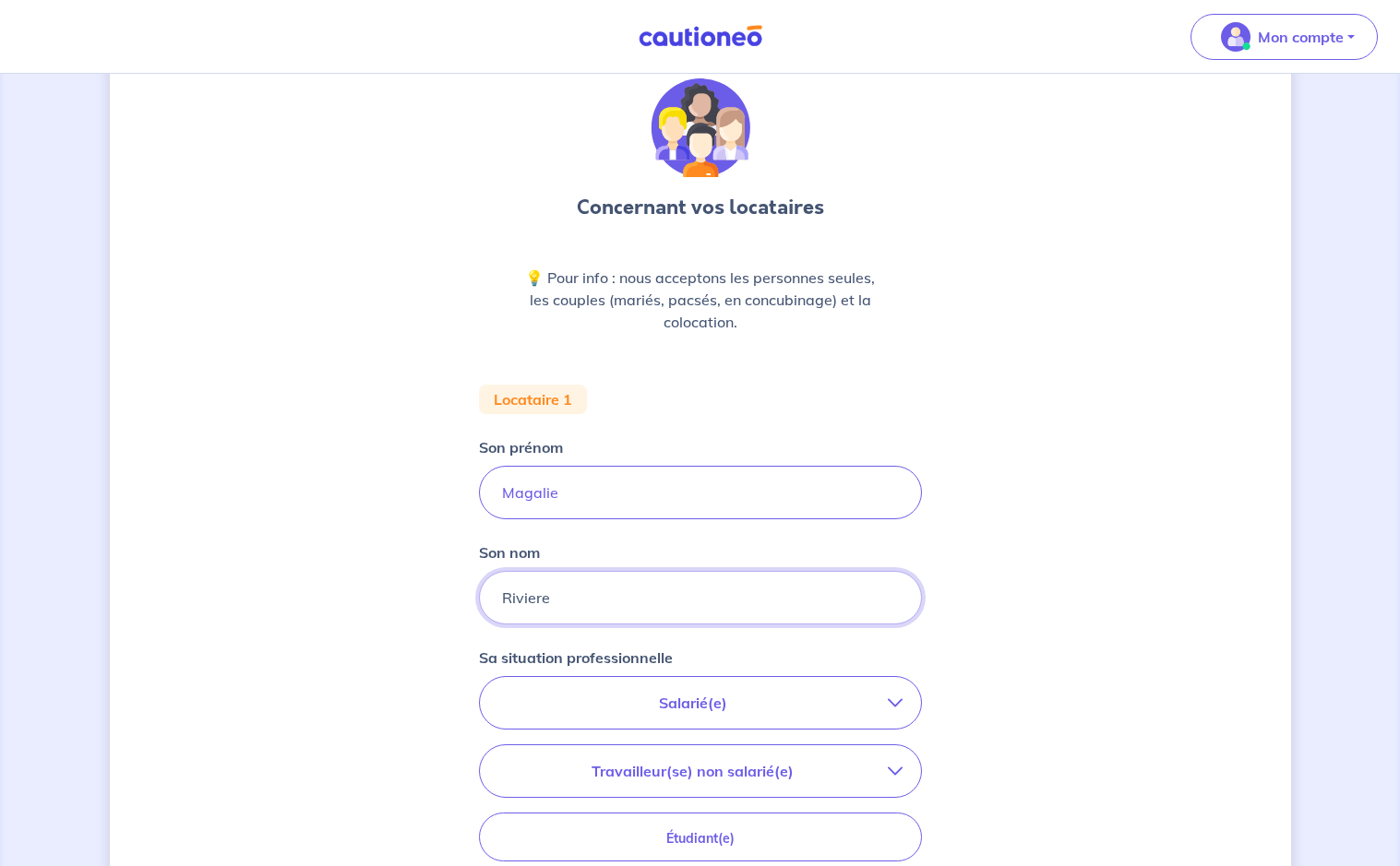
type input "Riviere"
click at [614, 684] on button "Salarié(e)" at bounding box center [700, 702] width 441 height 52
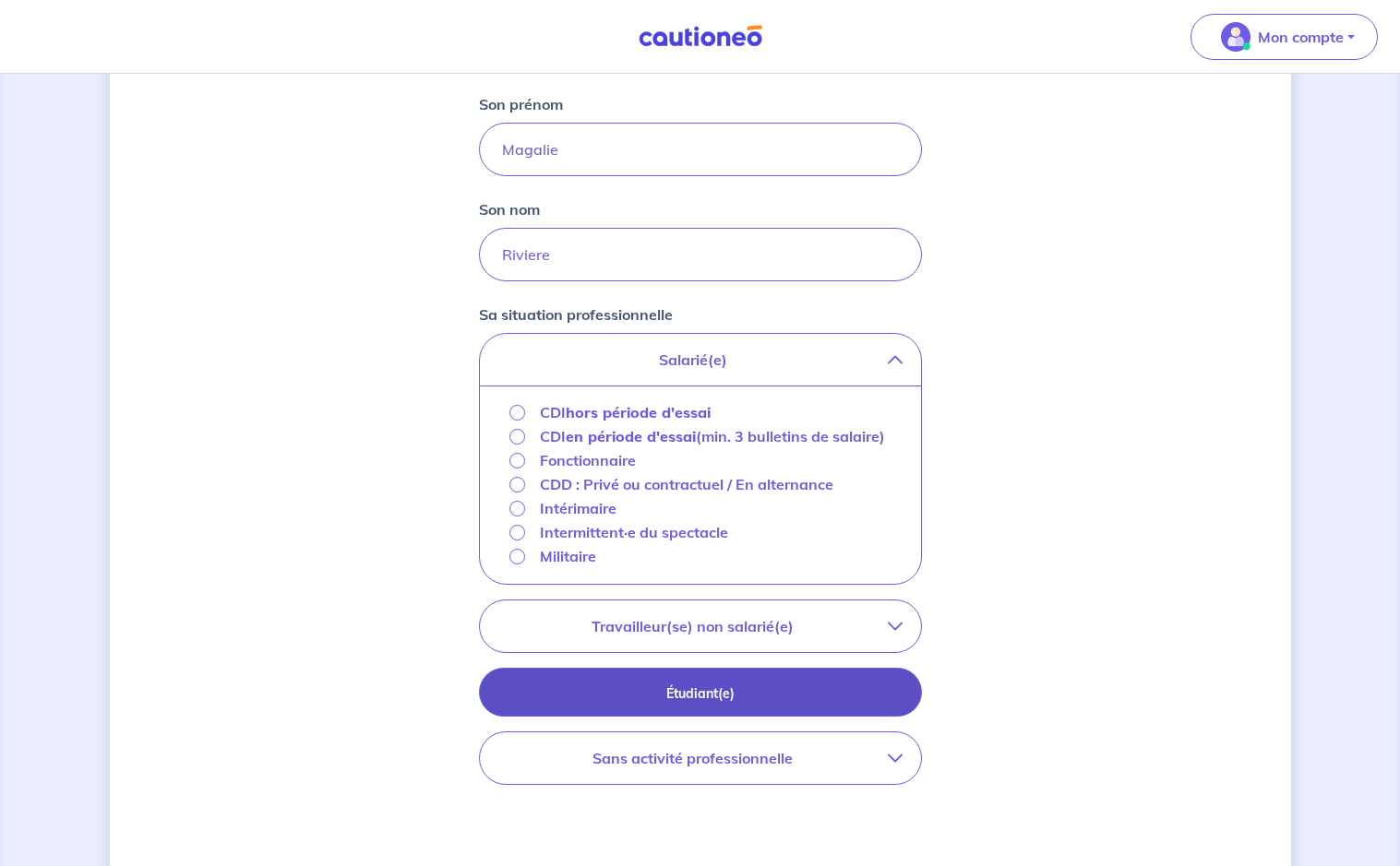
scroll to position [412, 0]
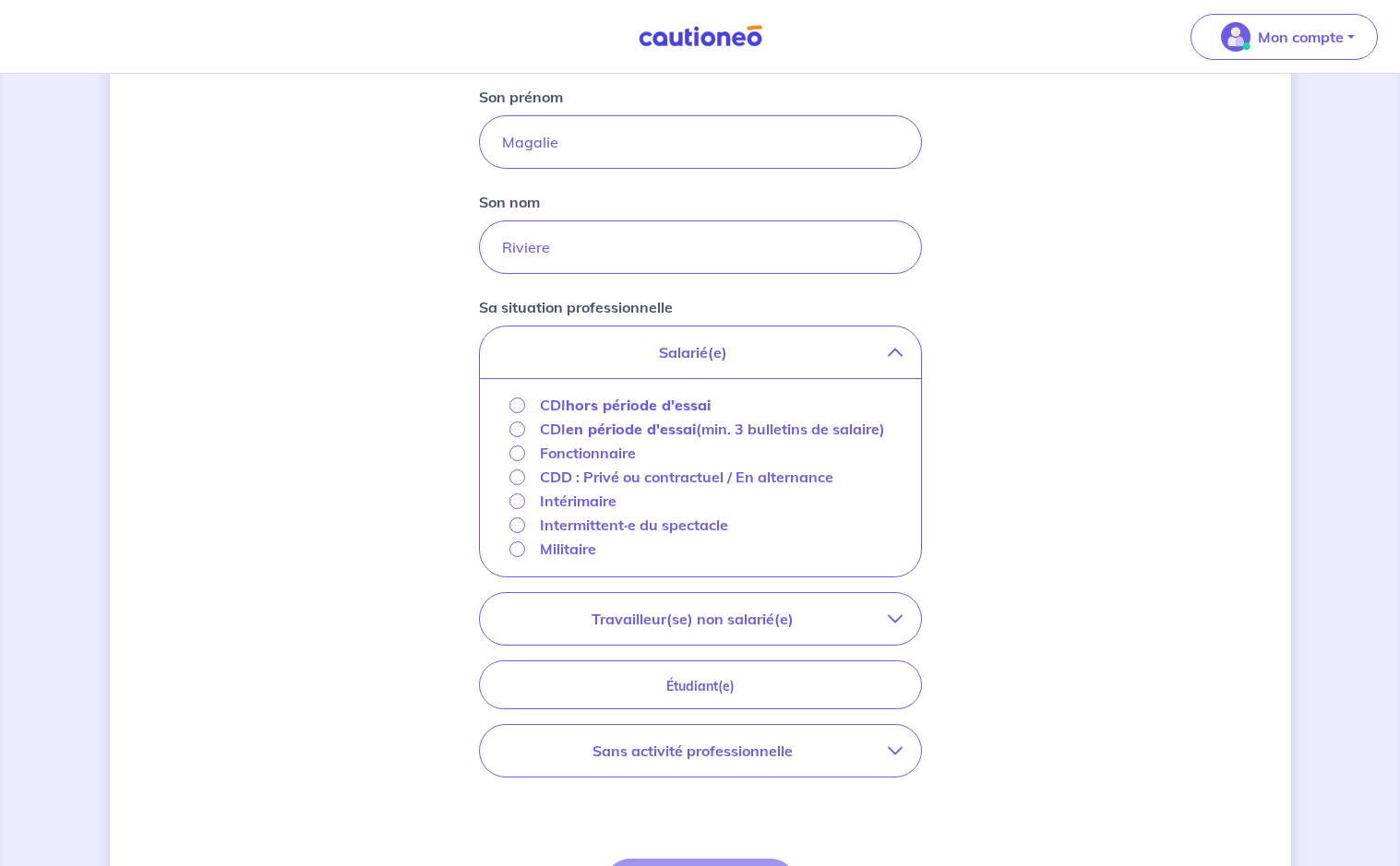
click at [514, 433] on input "CDI en période d'essai (min. 3 bulletins de salaire)" at bounding box center [517, 429] width 16 height 16
